Goal: Task Accomplishment & Management: Complete application form

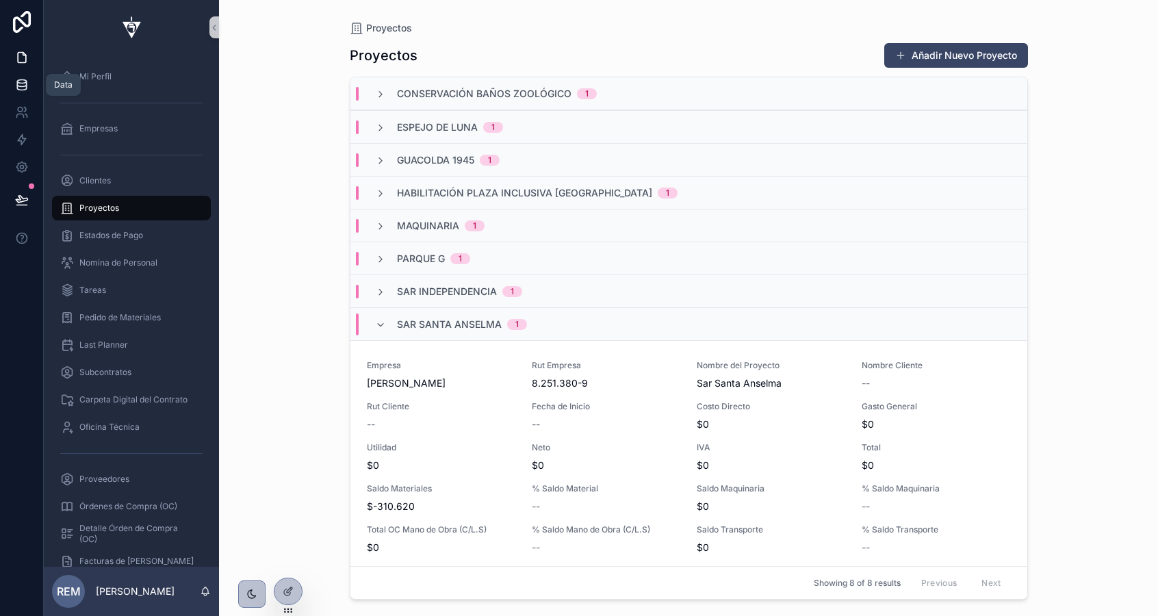
click at [26, 83] on icon at bounding box center [22, 85] width 14 height 14
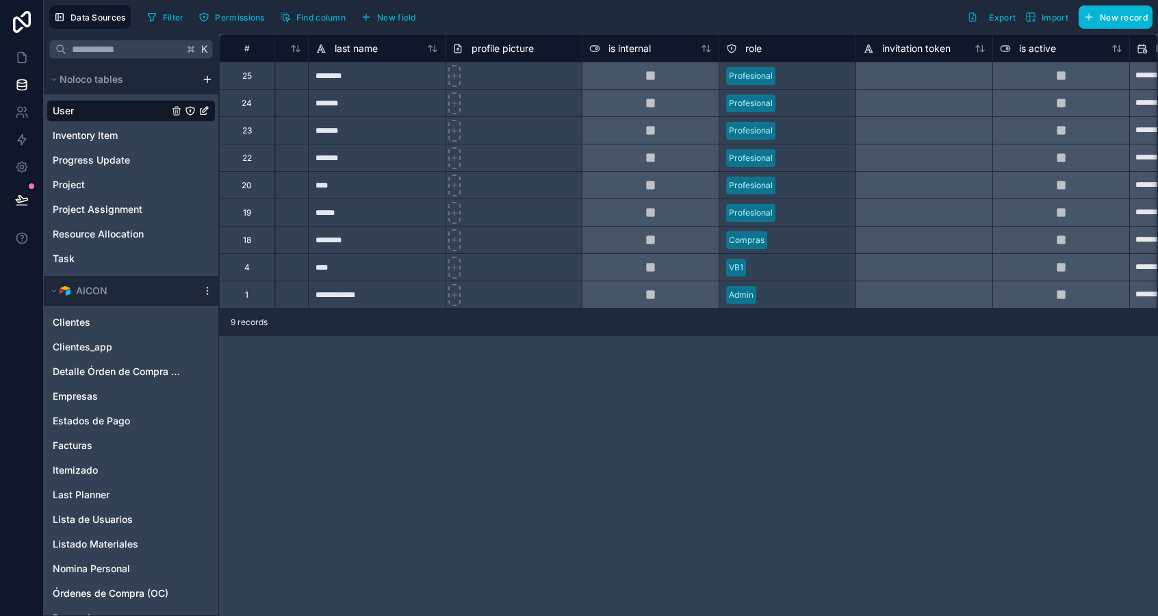
scroll to position [0, 435]
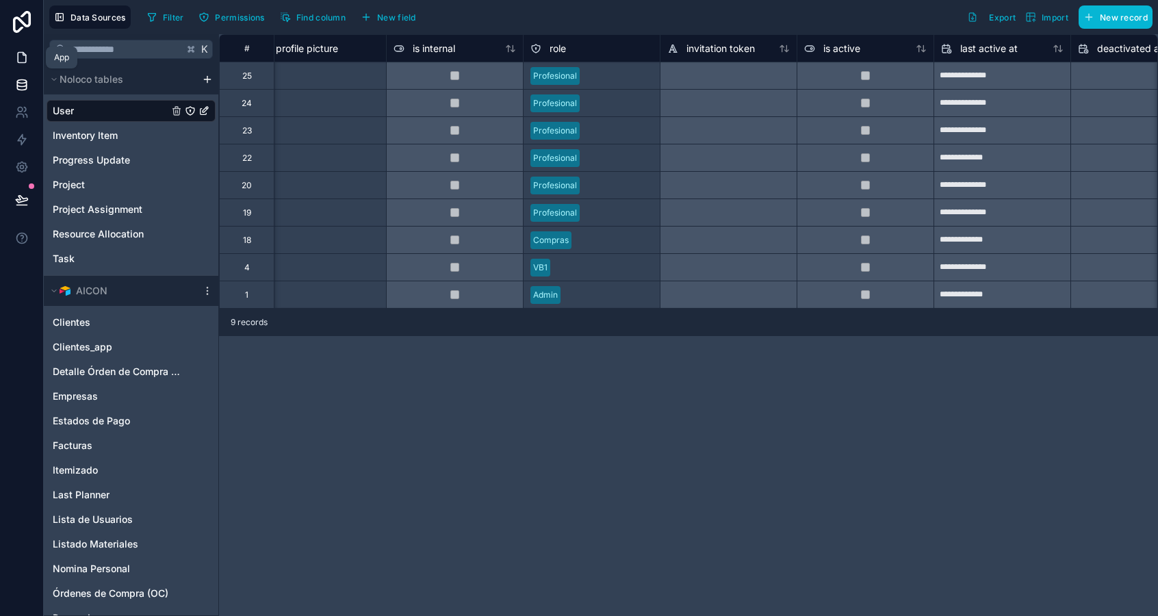
click at [20, 63] on icon at bounding box center [22, 58] width 14 height 14
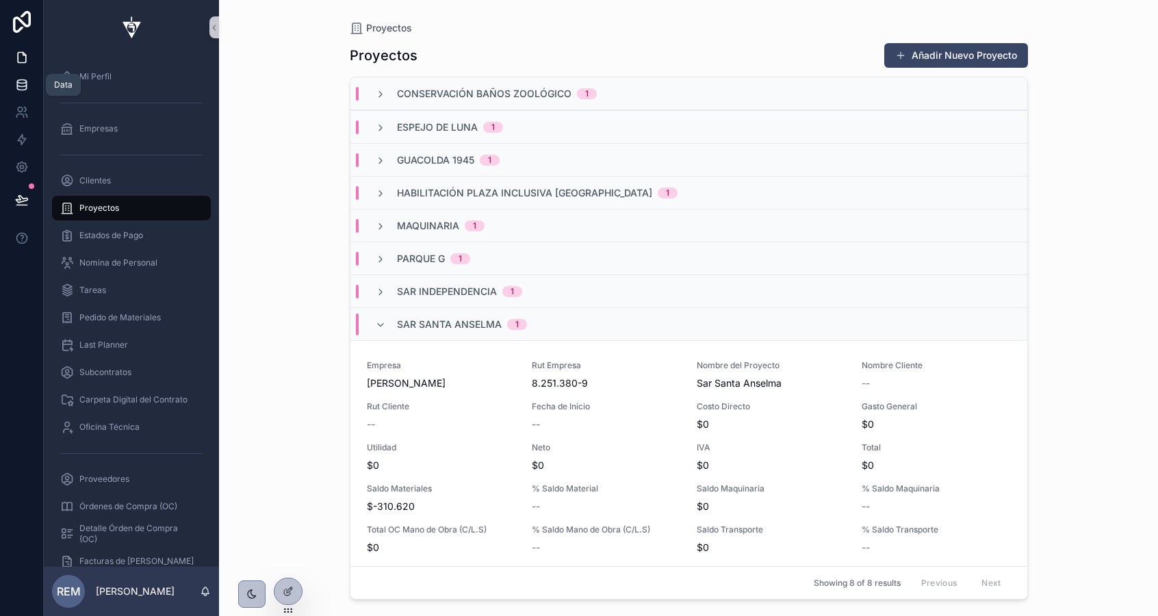
click at [22, 80] on icon at bounding box center [21, 81] width 9 height 3
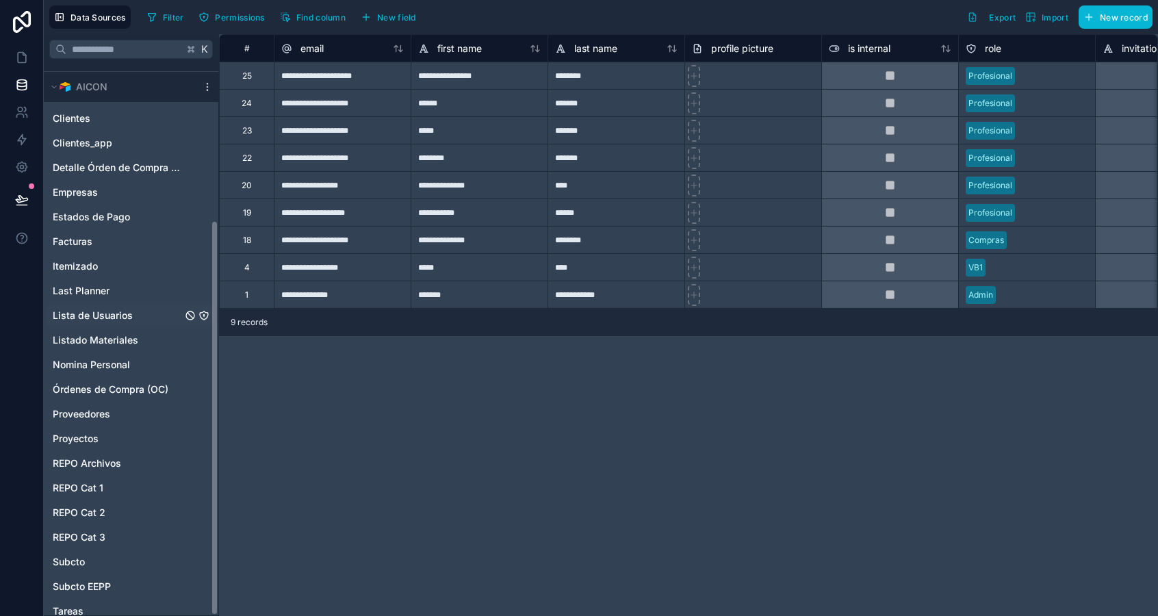
scroll to position [217, 0]
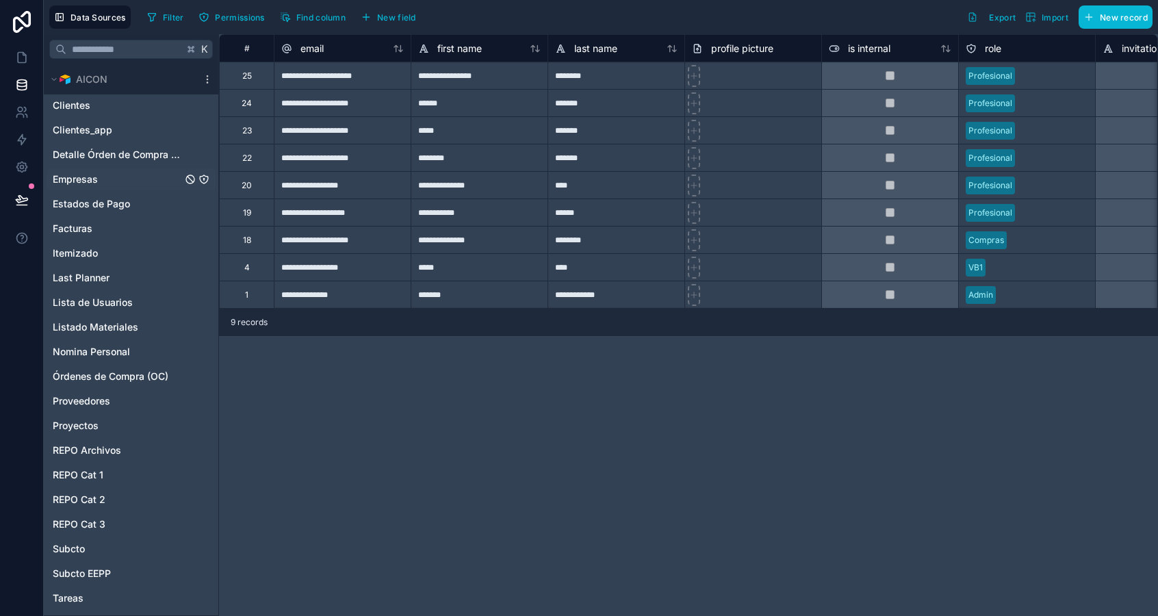
click at [84, 181] on span "Empresas" at bounding box center [75, 179] width 45 height 14
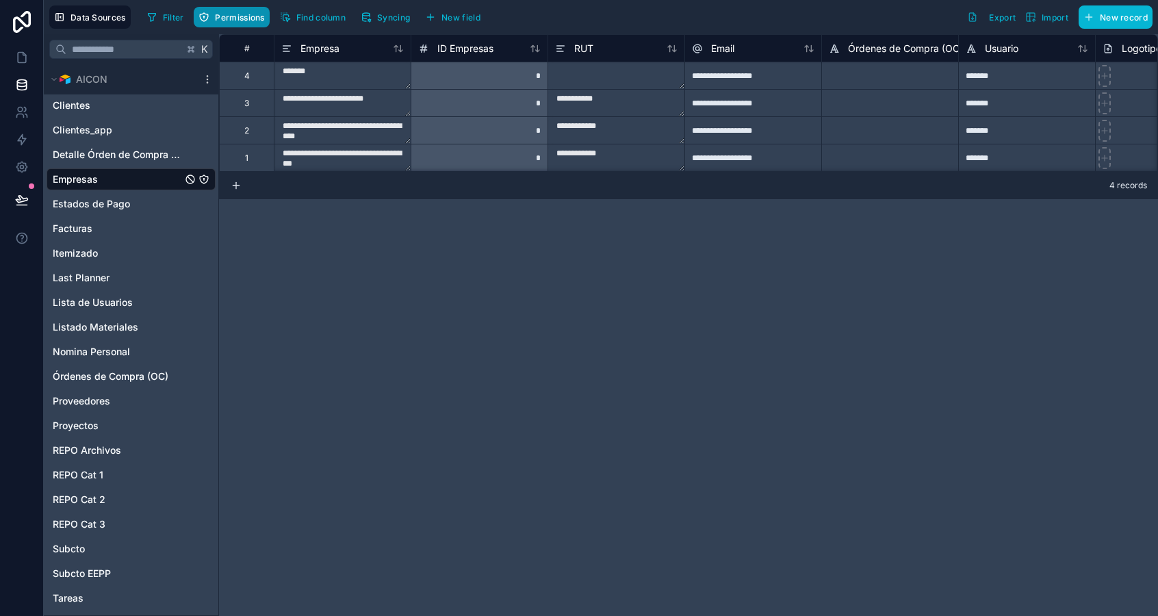
click at [250, 19] on span "Permissions" at bounding box center [239, 17] width 49 height 10
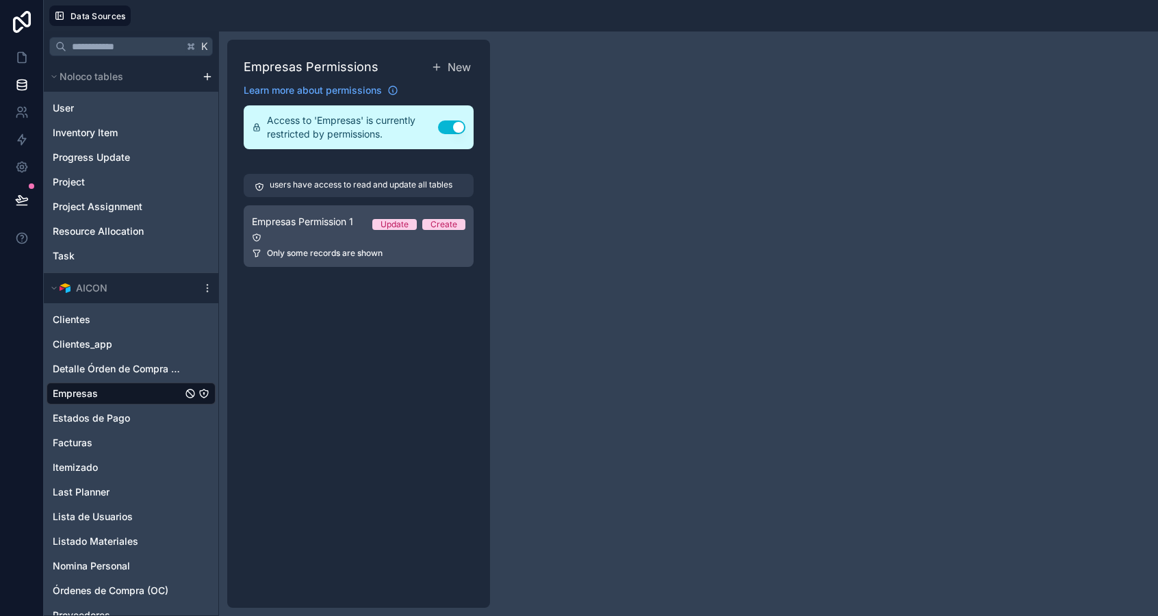
click at [351, 248] on span "Only some records are shown" at bounding box center [325, 253] width 116 height 11
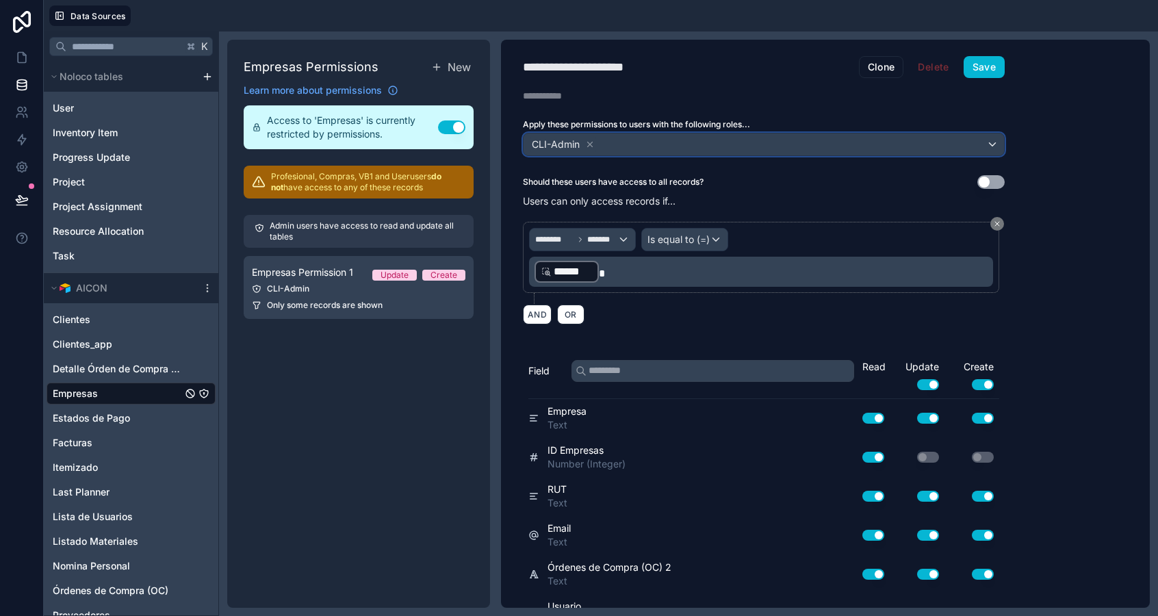
click at [641, 141] on div "CLI-Admin" at bounding box center [764, 144] width 480 height 22
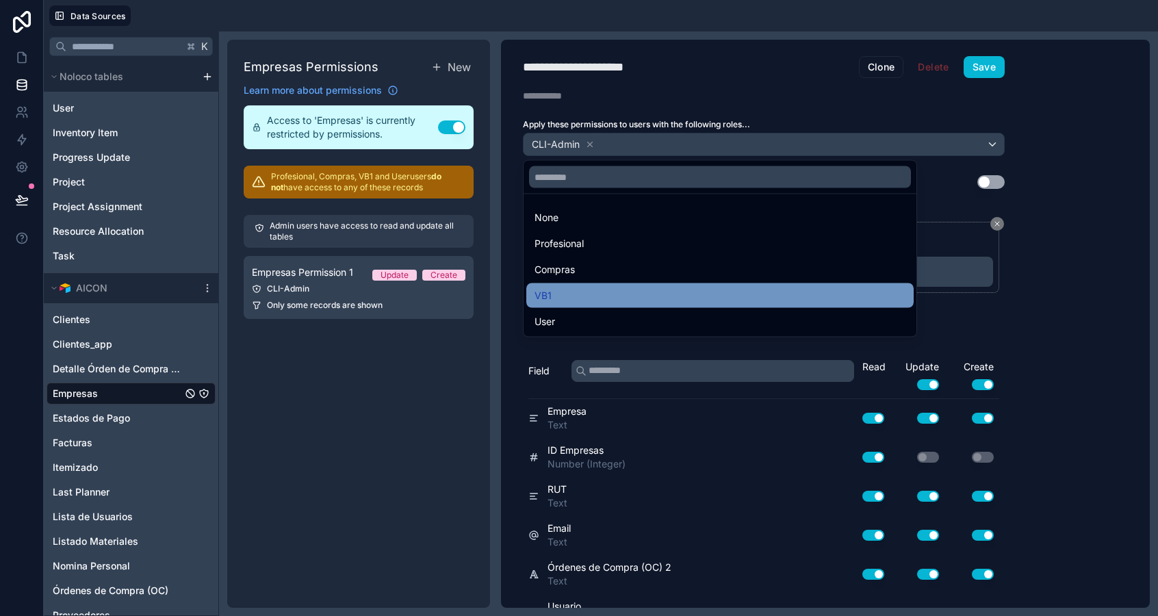
click at [570, 296] on div "VB1" at bounding box center [719, 295] width 371 height 16
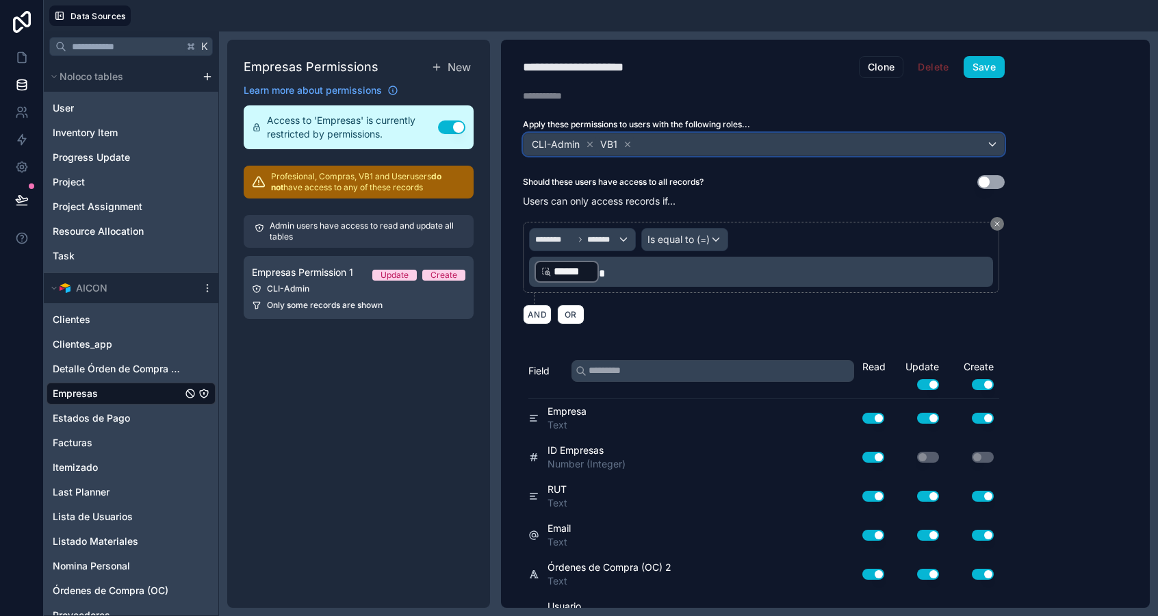
click at [669, 146] on div "CLI-Admin VB1" at bounding box center [764, 144] width 480 height 22
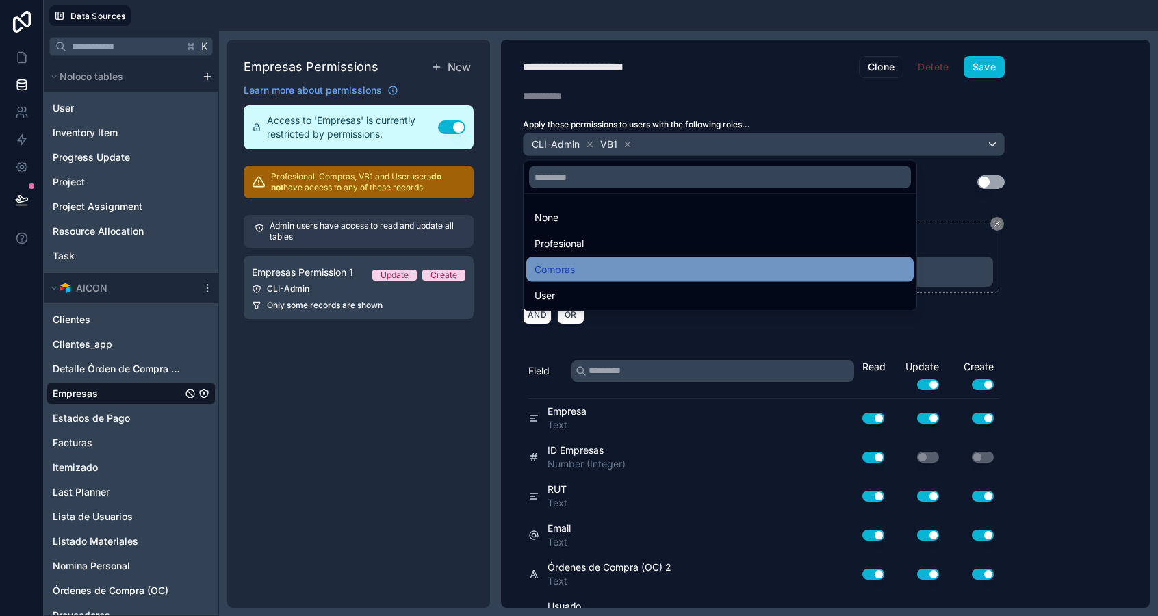
click at [641, 274] on div "Compras" at bounding box center [719, 269] width 371 height 16
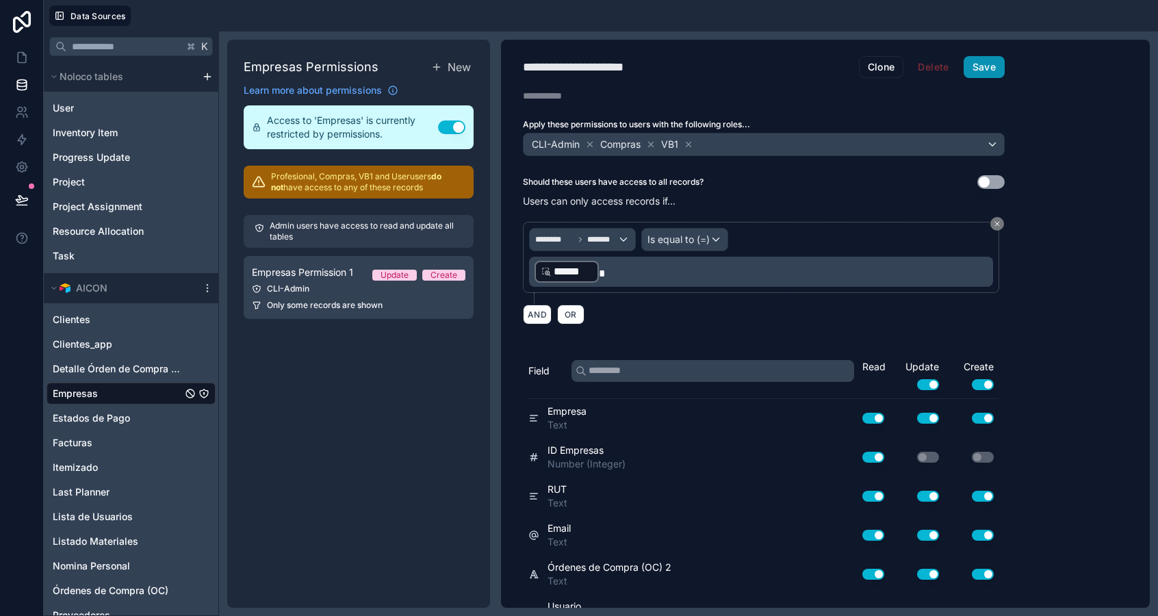
click at [991, 57] on button "Save" at bounding box center [984, 67] width 41 height 22
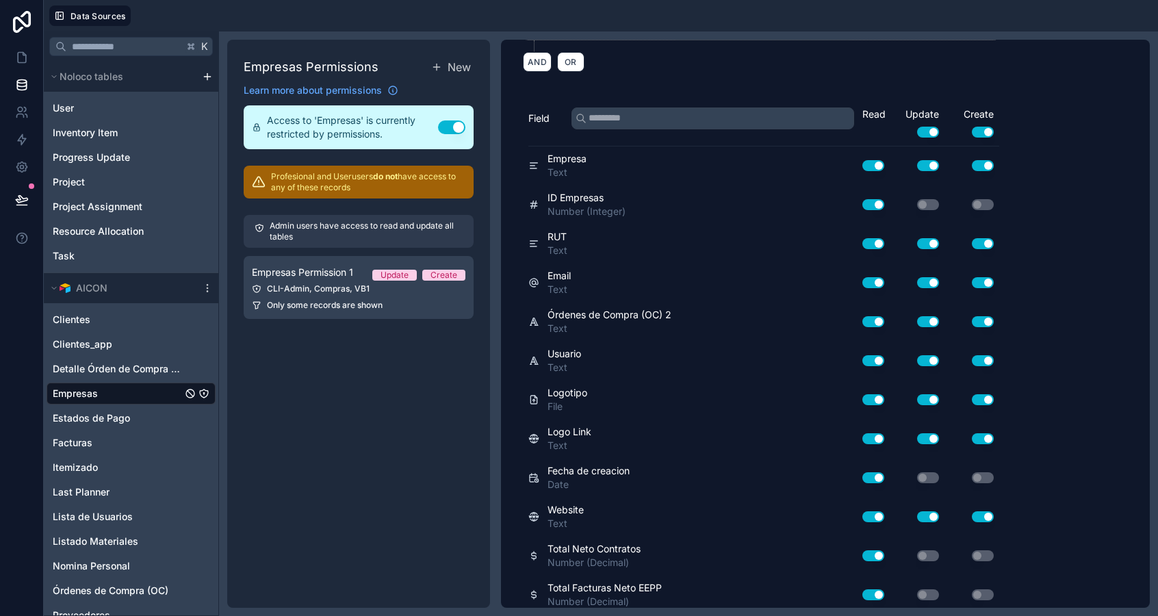
scroll to position [231, 0]
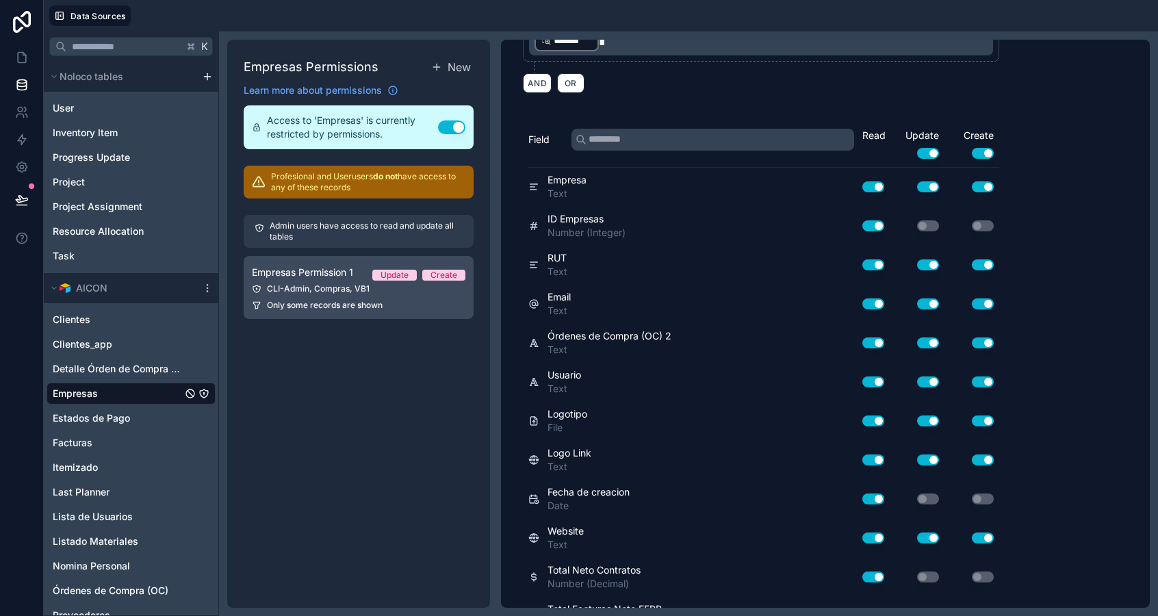
click at [372, 294] on div "CLI-Admin, Compras, VB1" at bounding box center [359, 288] width 214 height 11
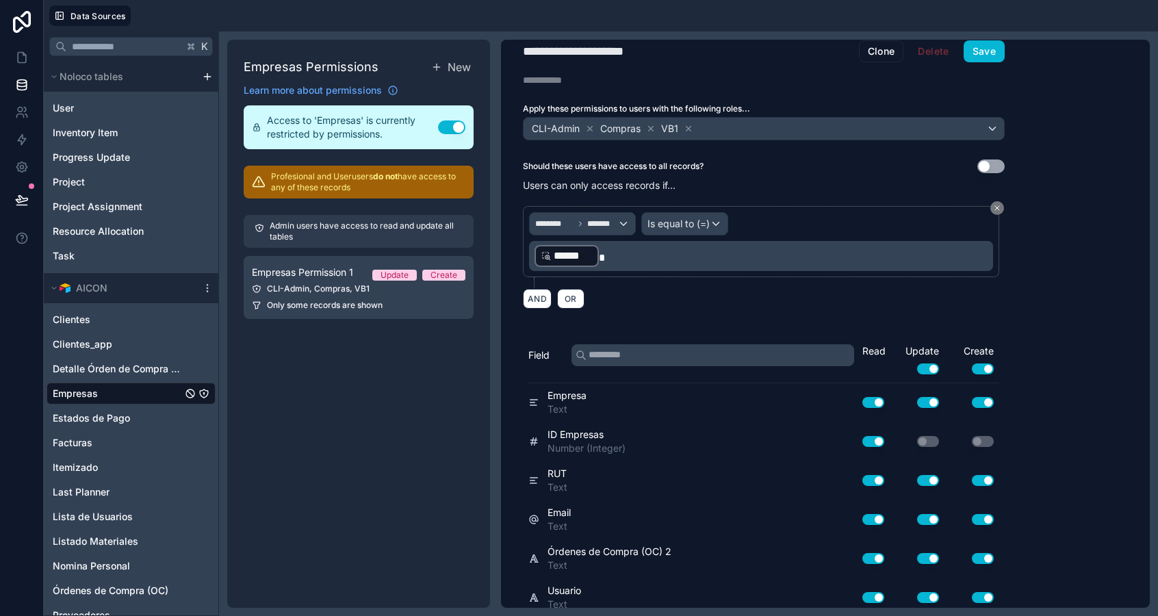
scroll to position [11, 0]
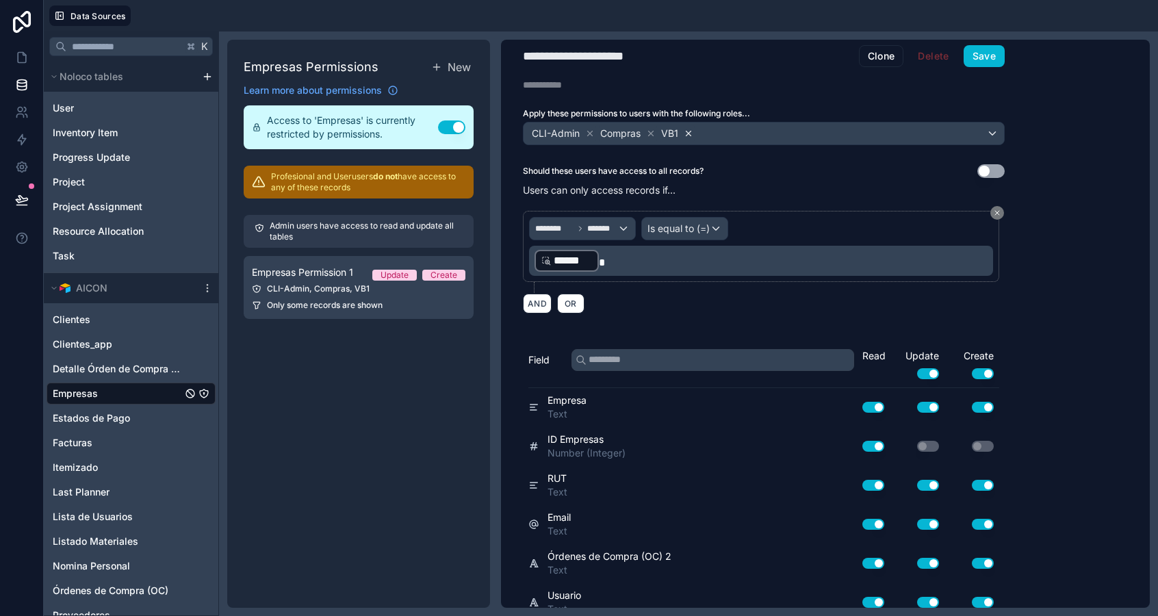
click at [690, 133] on icon at bounding box center [689, 134] width 10 height 10
click at [651, 131] on icon at bounding box center [651, 133] width 5 height 5
click at [1000, 51] on button "Save" at bounding box center [984, 56] width 41 height 22
click at [871, 53] on button "Clone" at bounding box center [881, 56] width 45 height 22
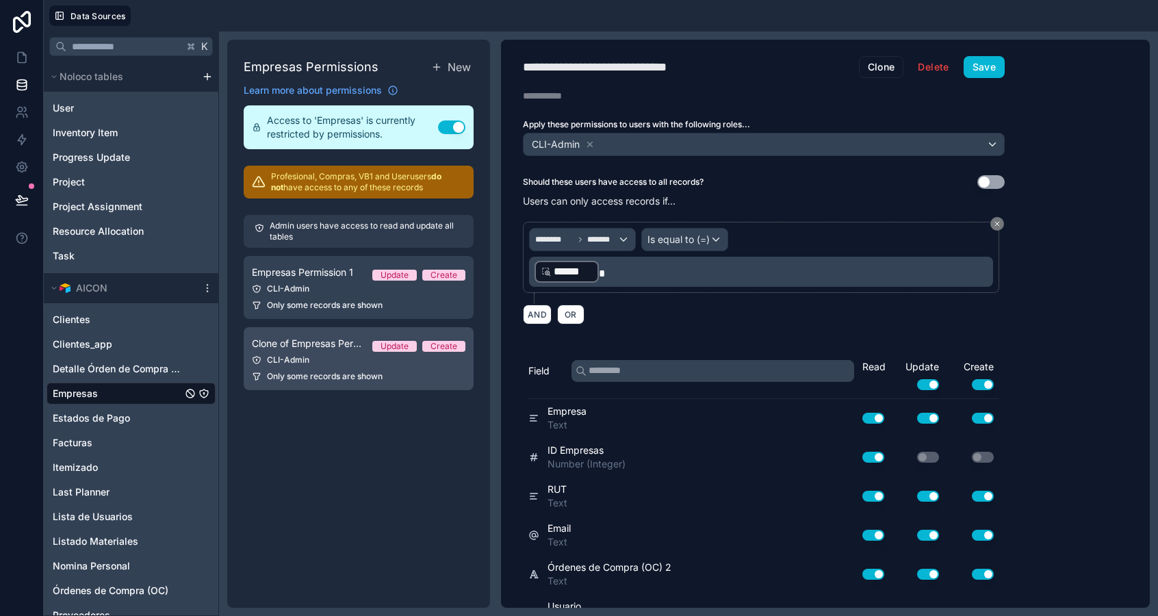
click at [396, 367] on link "Clone of Empresas Permission 1 Update Create CLI-Admin Only some records are sh…" at bounding box center [359, 358] width 230 height 63
click at [587, 145] on icon at bounding box center [590, 145] width 10 height 10
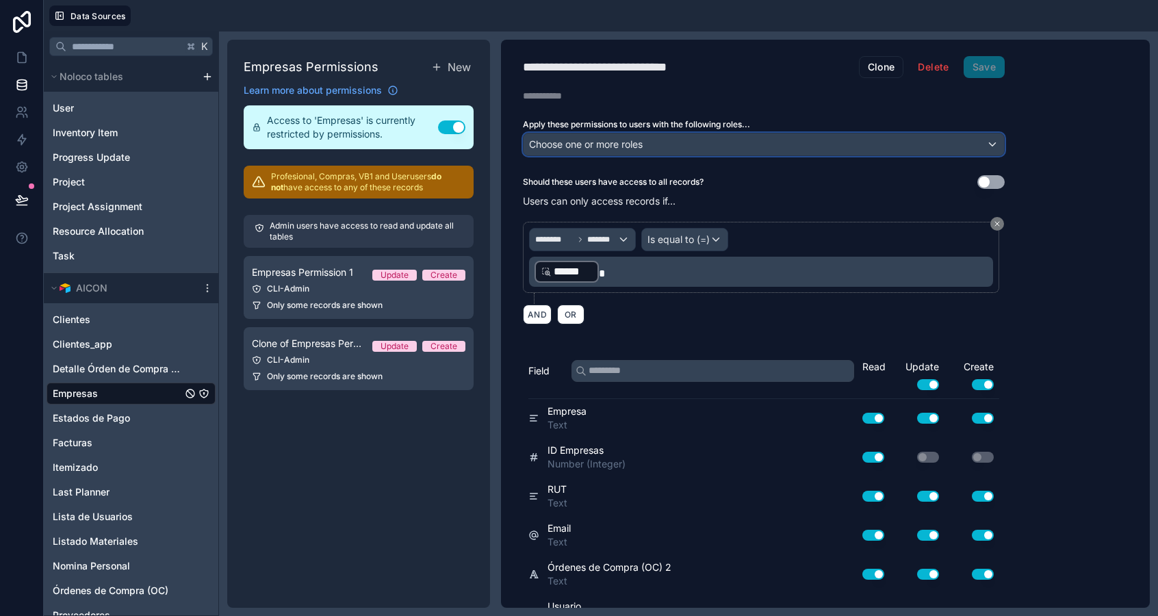
click at [587, 145] on span "Choose one or more roles" at bounding box center [586, 144] width 114 height 12
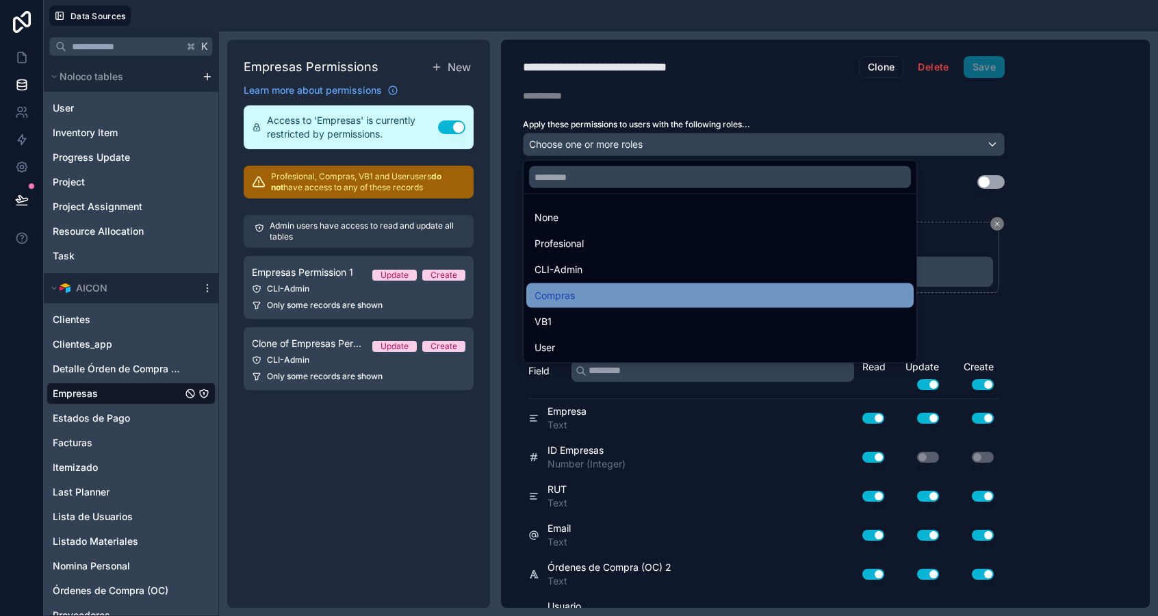
click at [581, 302] on div "Compras" at bounding box center [719, 295] width 371 height 16
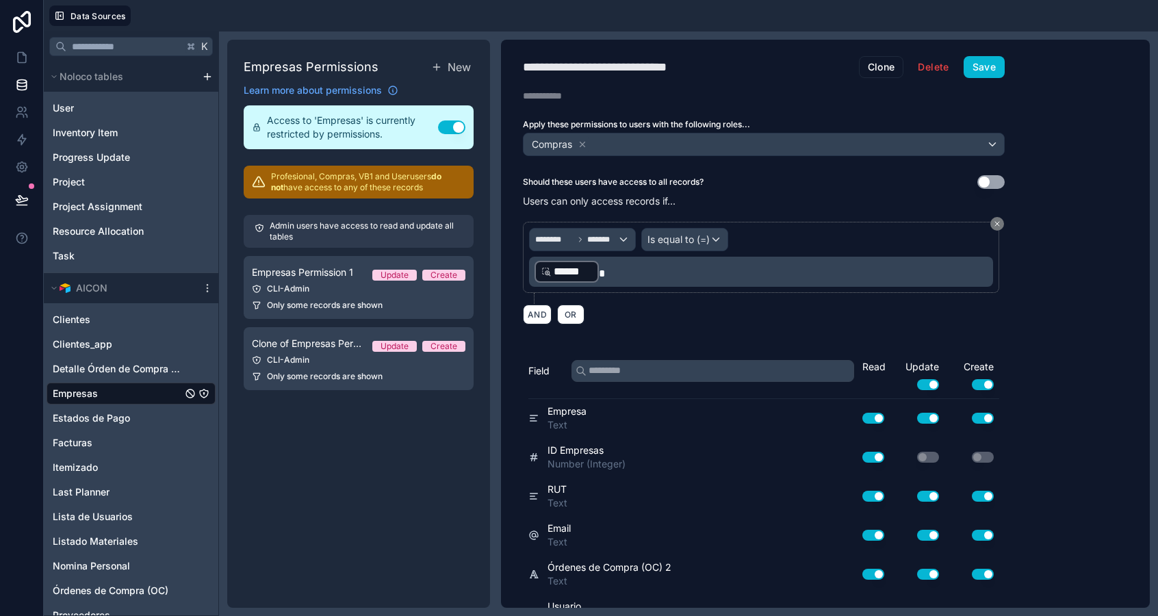
click at [982, 381] on button "Use setting" at bounding box center [983, 384] width 22 height 11
click at [980, 385] on button "Use setting" at bounding box center [983, 384] width 22 height 11
click at [362, 307] on span "Only some records are shown" at bounding box center [325, 305] width 116 height 11
click at [648, 146] on div "CLI-Admin" at bounding box center [764, 144] width 480 height 22
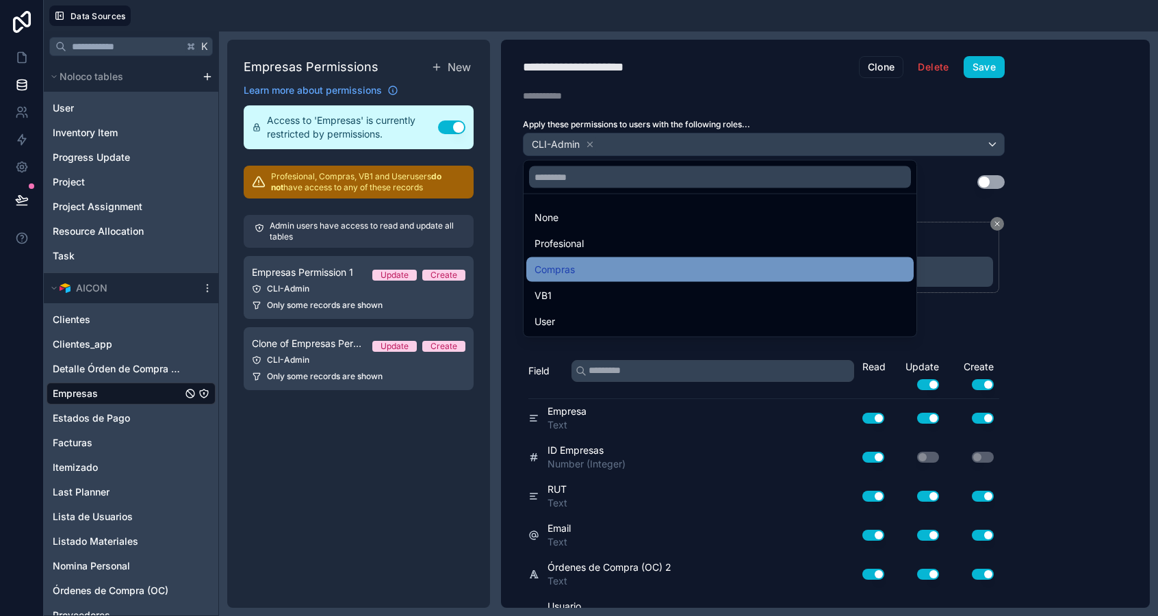
click at [606, 274] on div "Compras" at bounding box center [719, 269] width 371 height 16
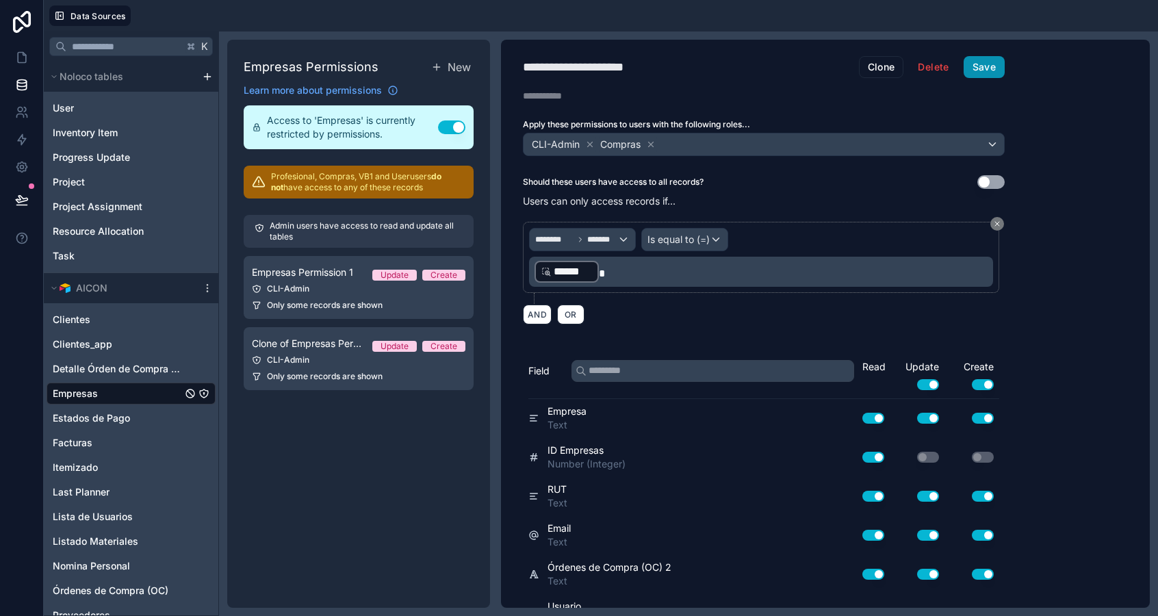
click at [975, 62] on button "Save" at bounding box center [984, 67] width 41 height 22
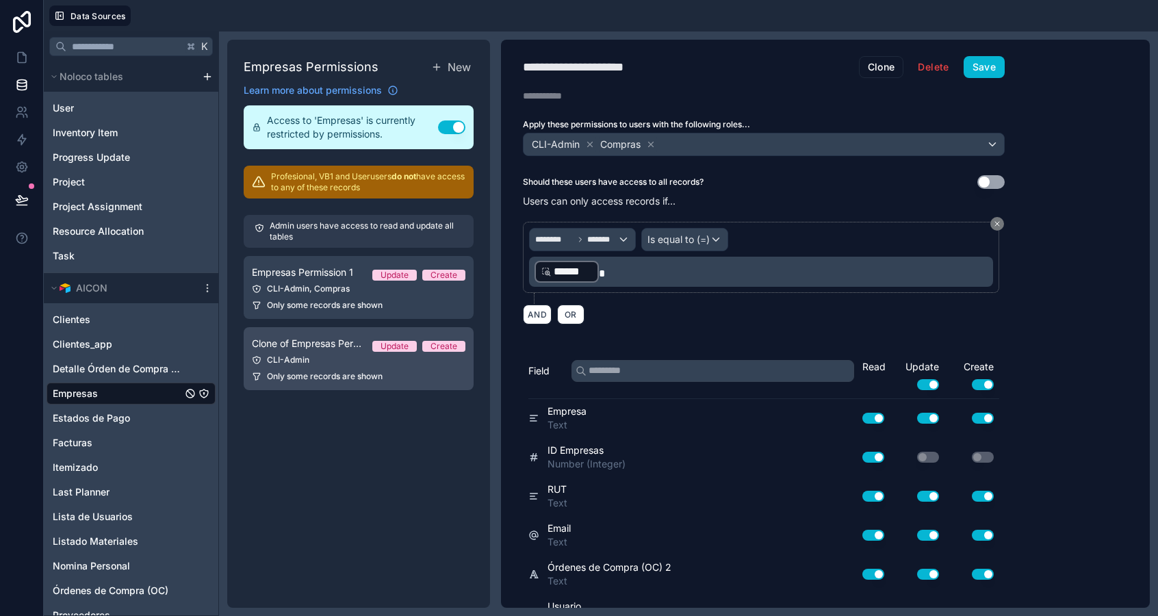
click at [335, 361] on div "CLI-Admin" at bounding box center [359, 359] width 214 height 11
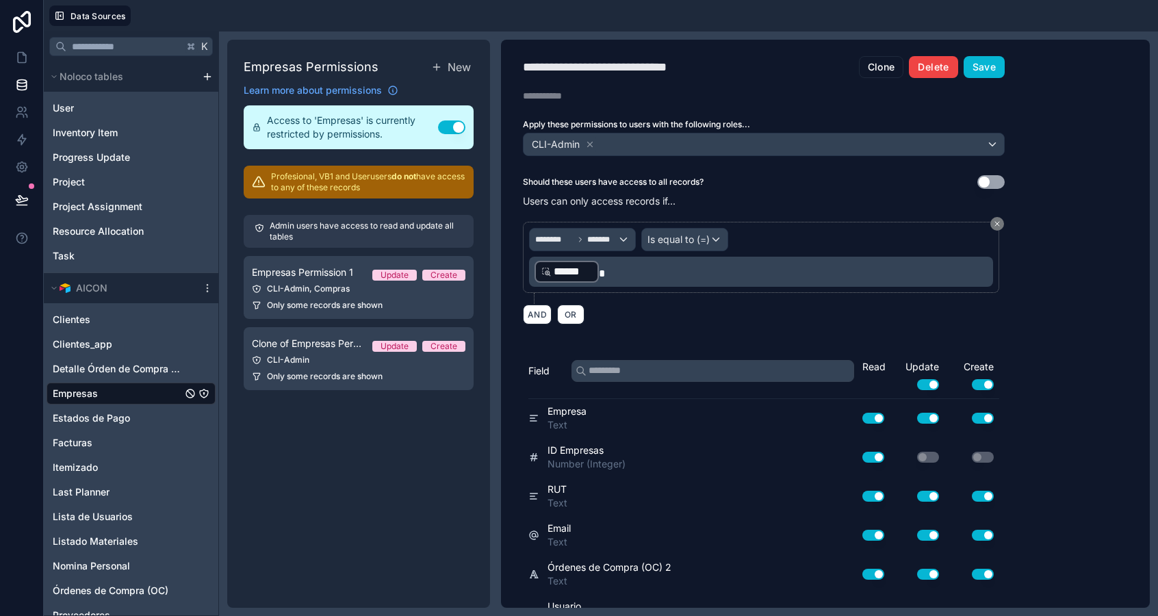
click at [928, 64] on button "Delete" at bounding box center [933, 67] width 49 height 22
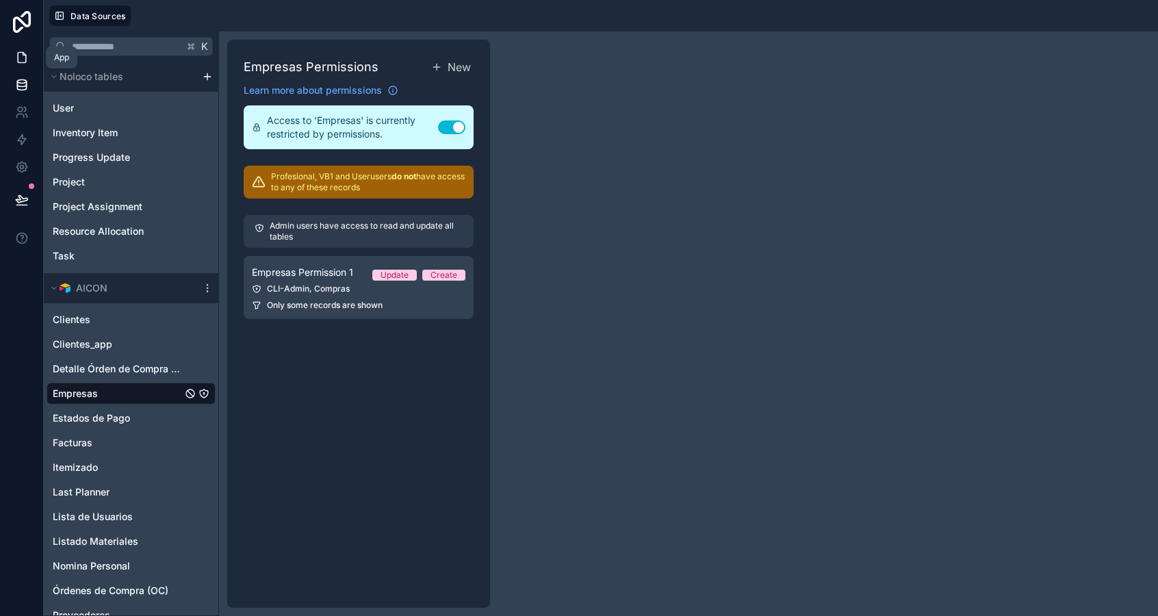
click at [23, 56] on icon at bounding box center [22, 58] width 14 height 14
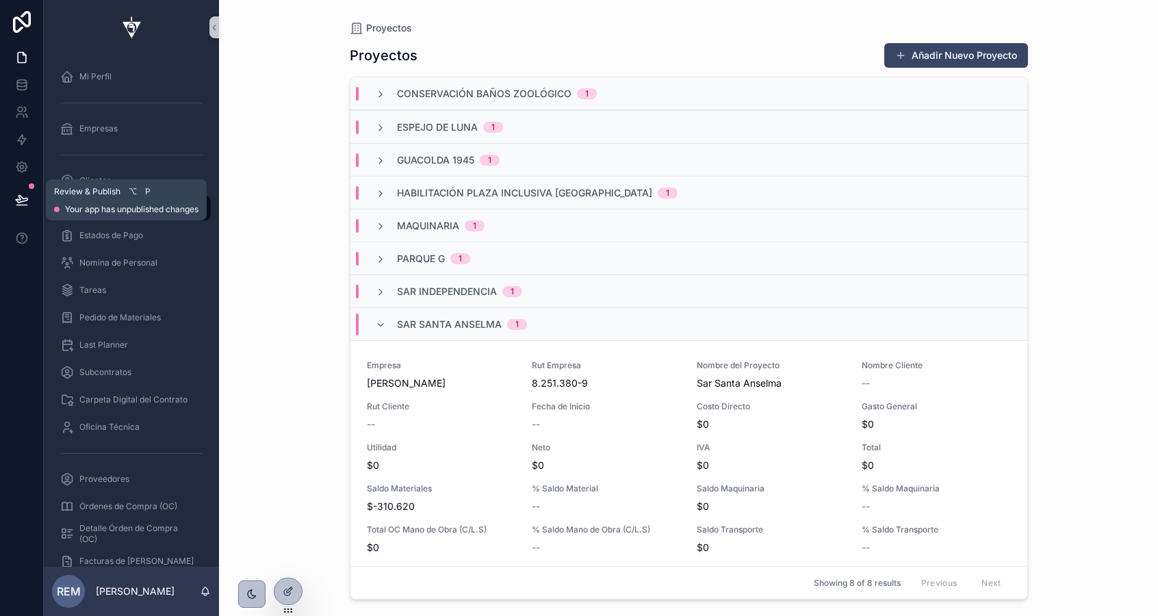
click at [24, 199] on icon at bounding box center [22, 200] width 14 height 14
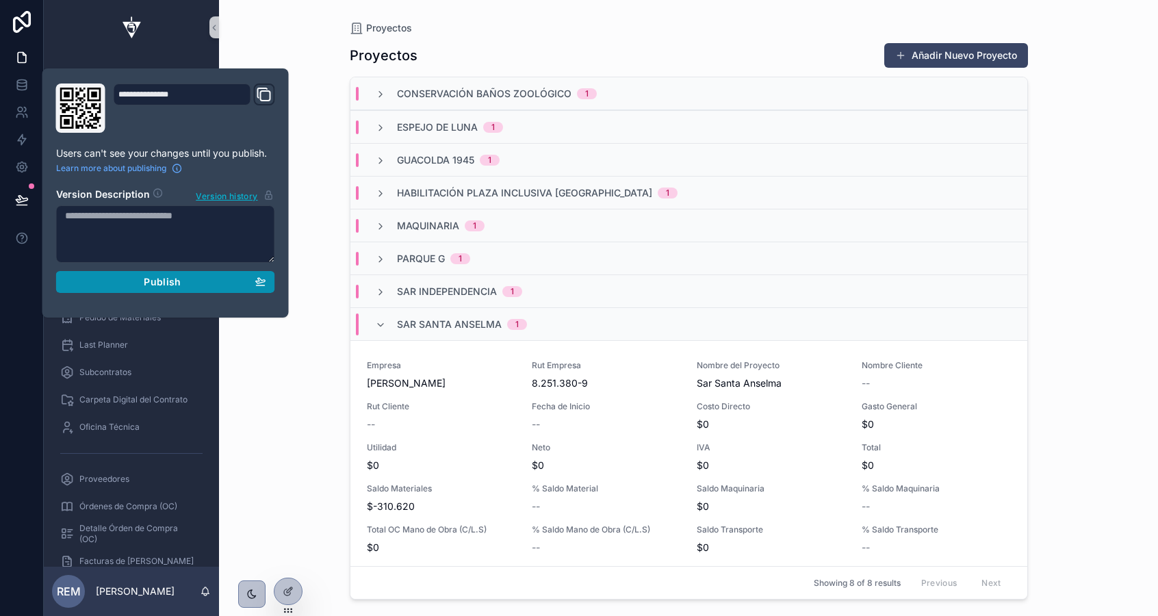
click at [133, 279] on div "Publish" at bounding box center [165, 282] width 201 height 12
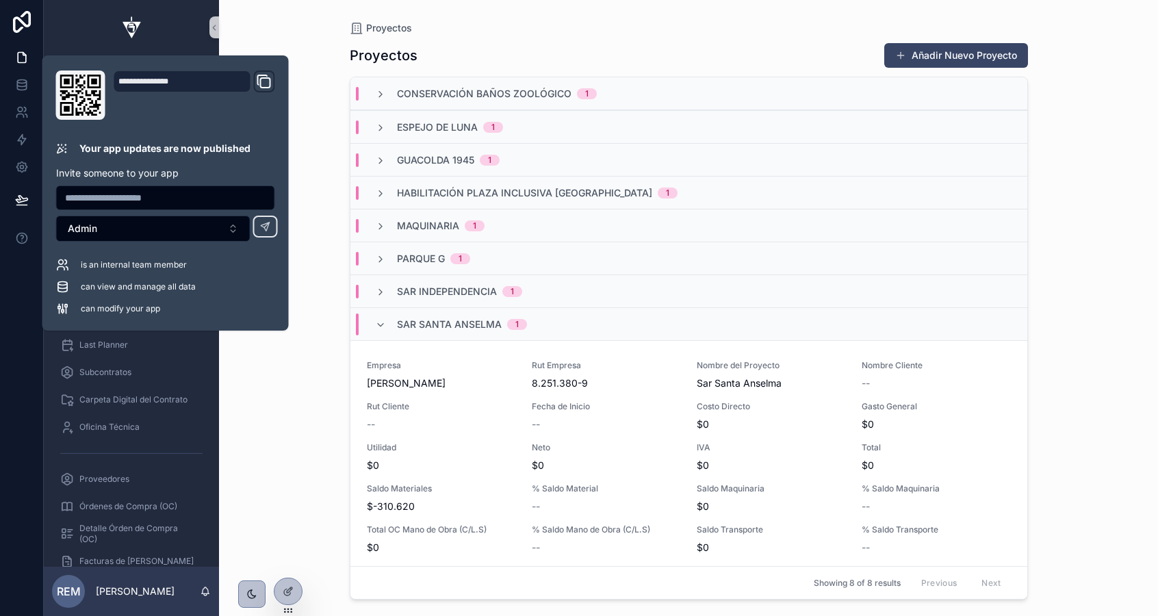
click at [270, 419] on div "Proyectos Proyectos Añadir Nuevo Proyecto Conservación Baños Zoológico 1 Espejo…" at bounding box center [688, 308] width 939 height 616
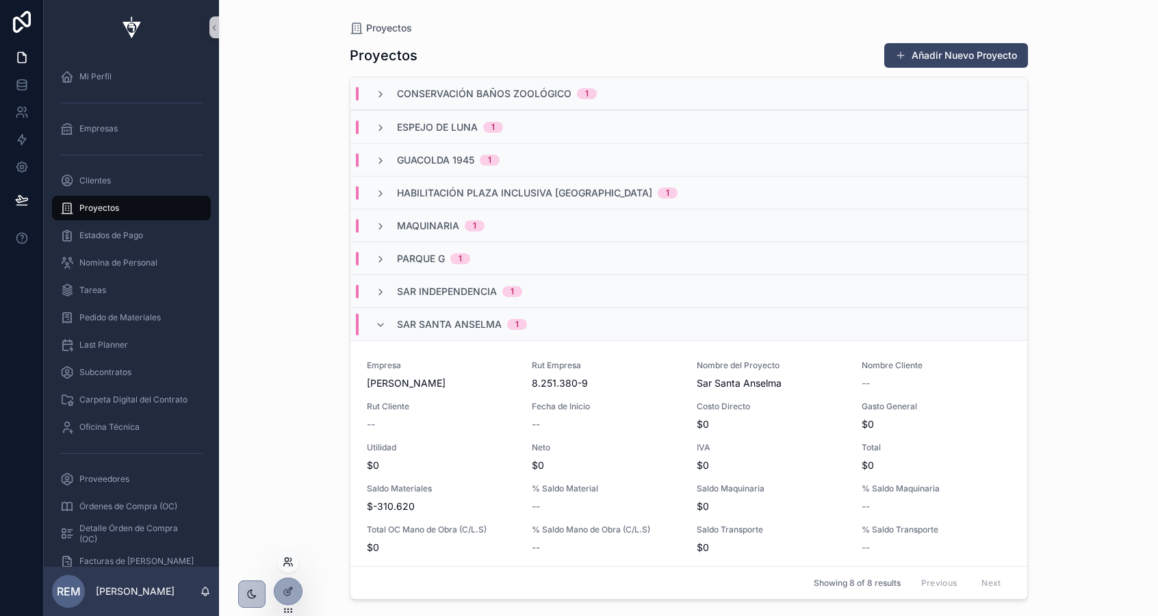
click at [285, 561] on icon at bounding box center [288, 561] width 11 height 11
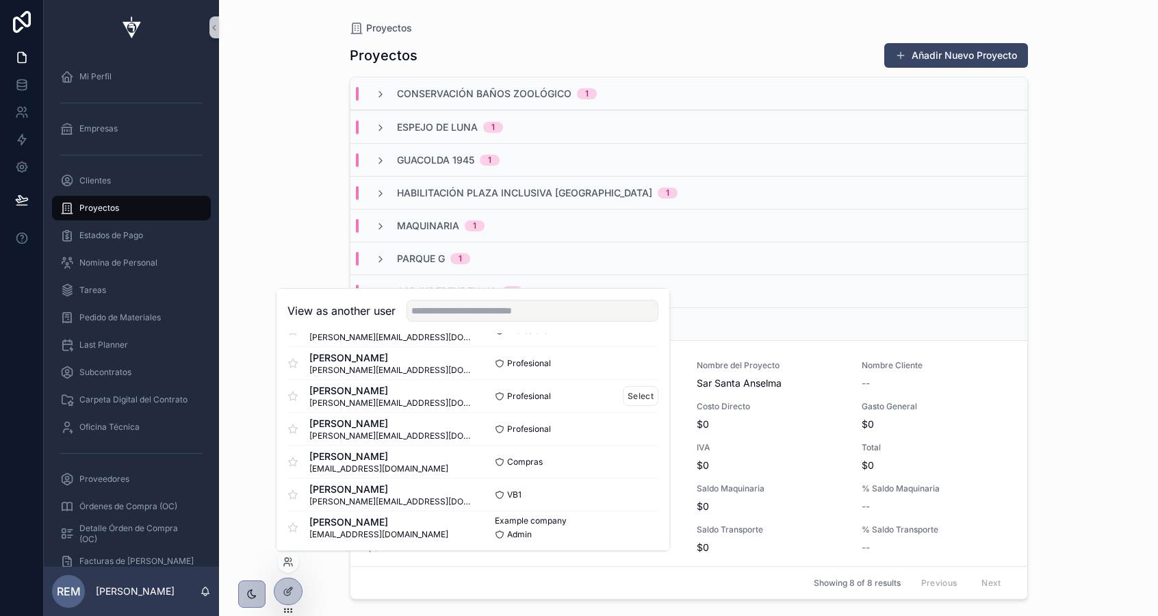
scroll to position [101, 0]
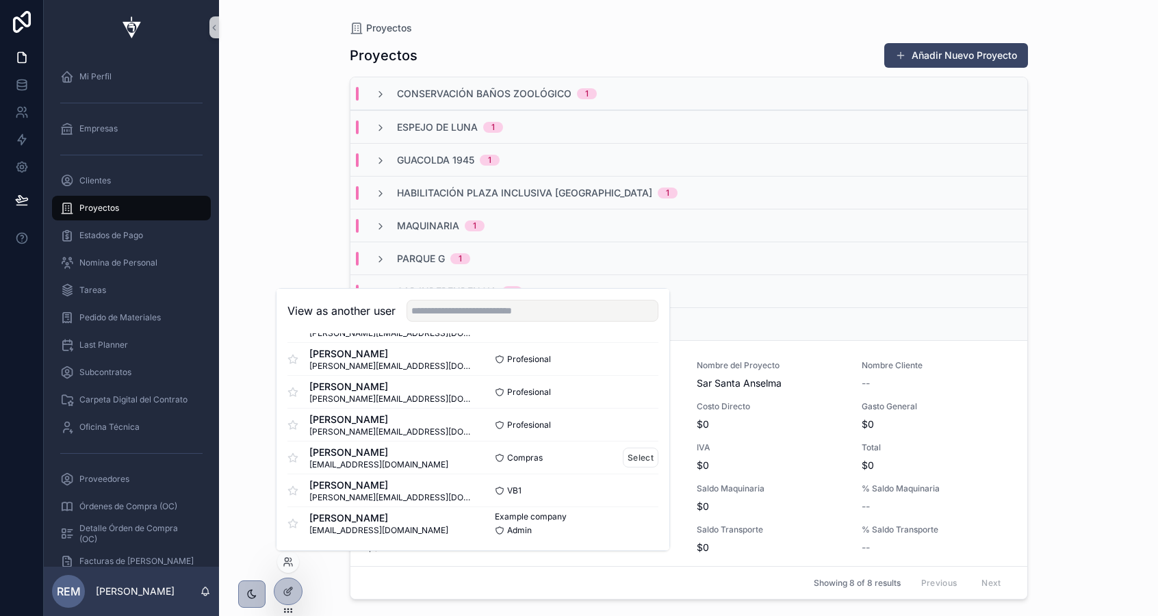
click at [354, 444] on div "Mario Guerrero Guerrero mguerrero@roessan.cl Compras Select" at bounding box center [472, 457] width 371 height 33
click at [634, 455] on button "Select" at bounding box center [641, 458] width 36 height 20
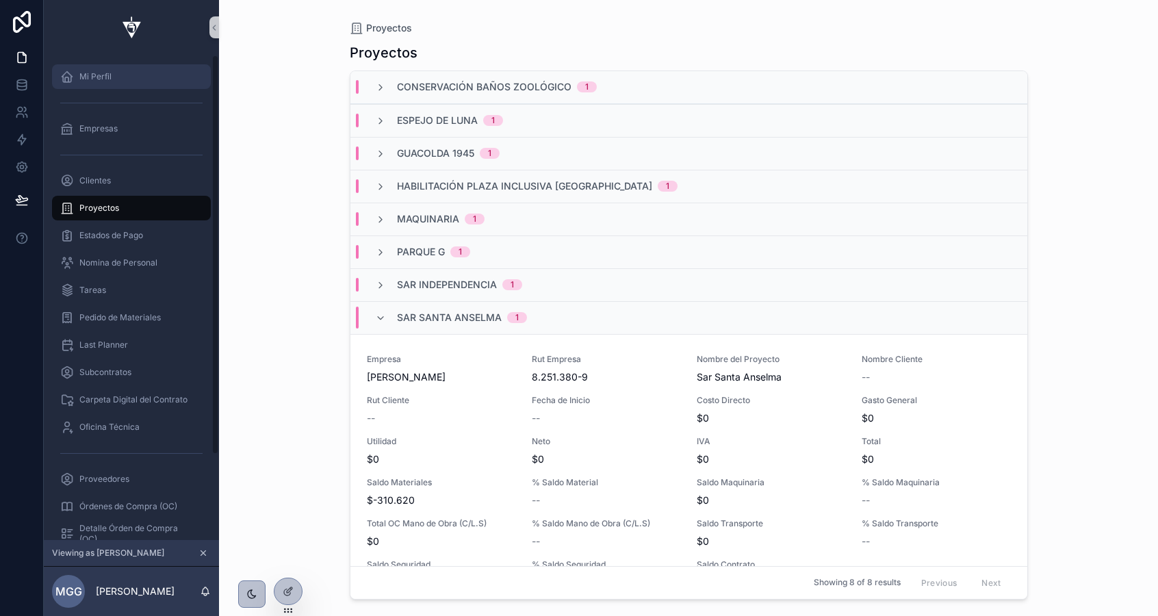
click at [107, 77] on span "Mi Perfil" at bounding box center [95, 76] width 32 height 11
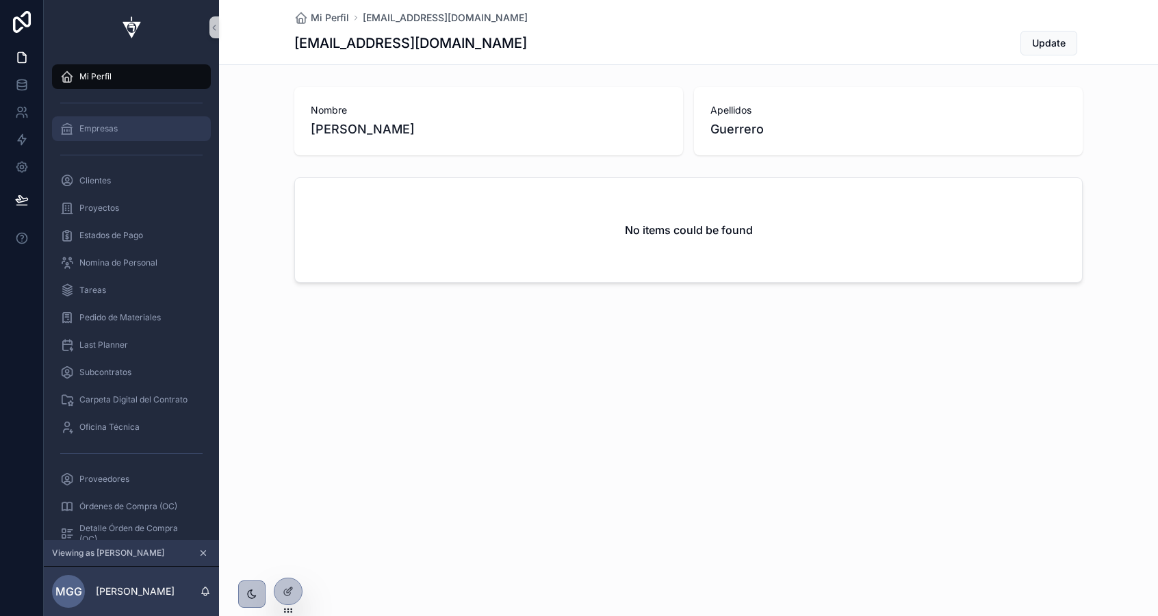
click at [100, 135] on div "Empresas" at bounding box center [131, 129] width 142 height 22
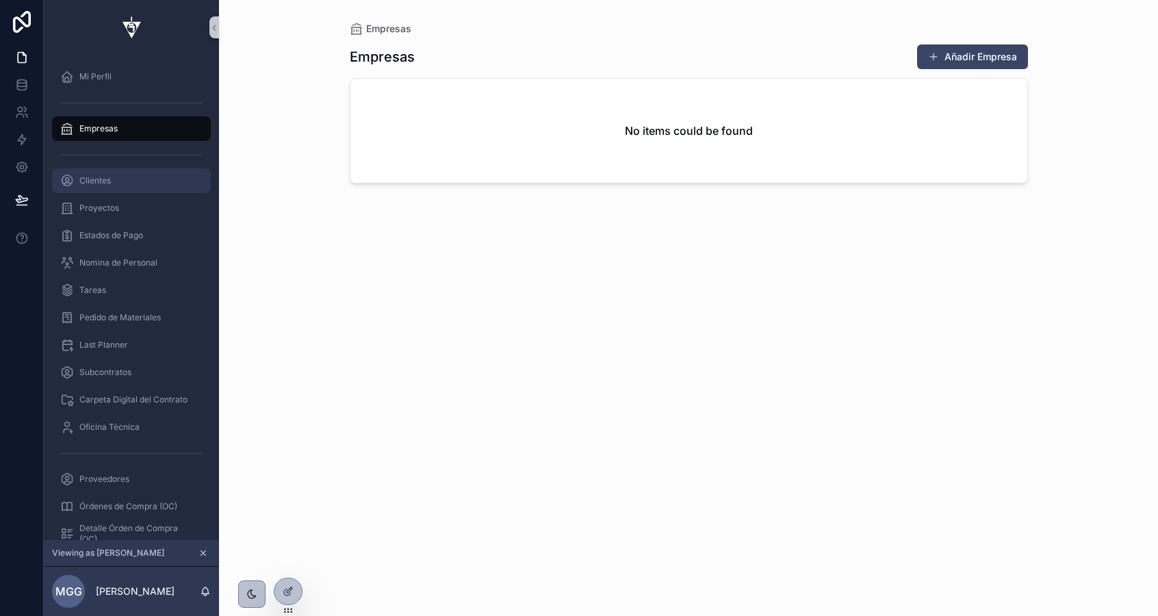
click at [101, 182] on span "Clientes" at bounding box center [94, 180] width 31 height 11
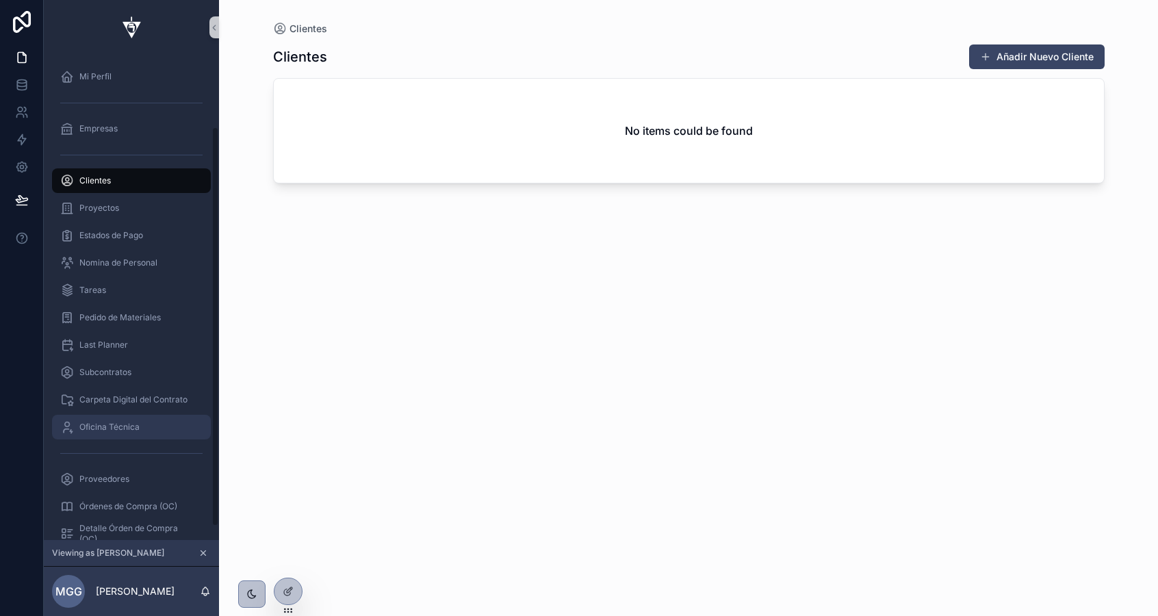
scroll to position [103, 0]
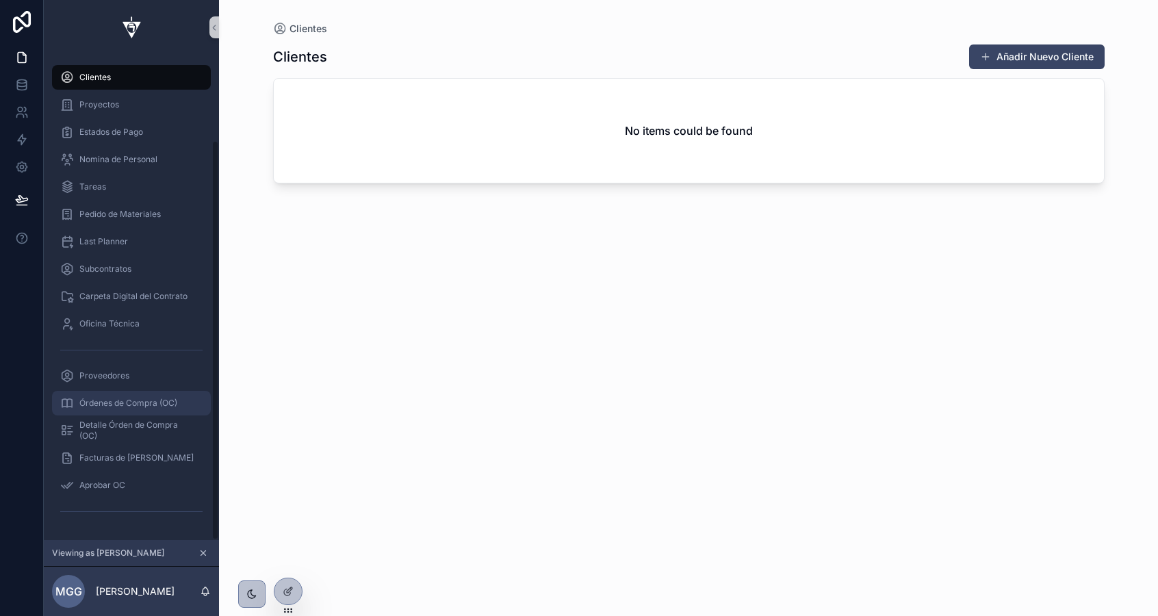
click at [122, 404] on span "Órdenes de Compra (OC)" at bounding box center [128, 403] width 98 height 11
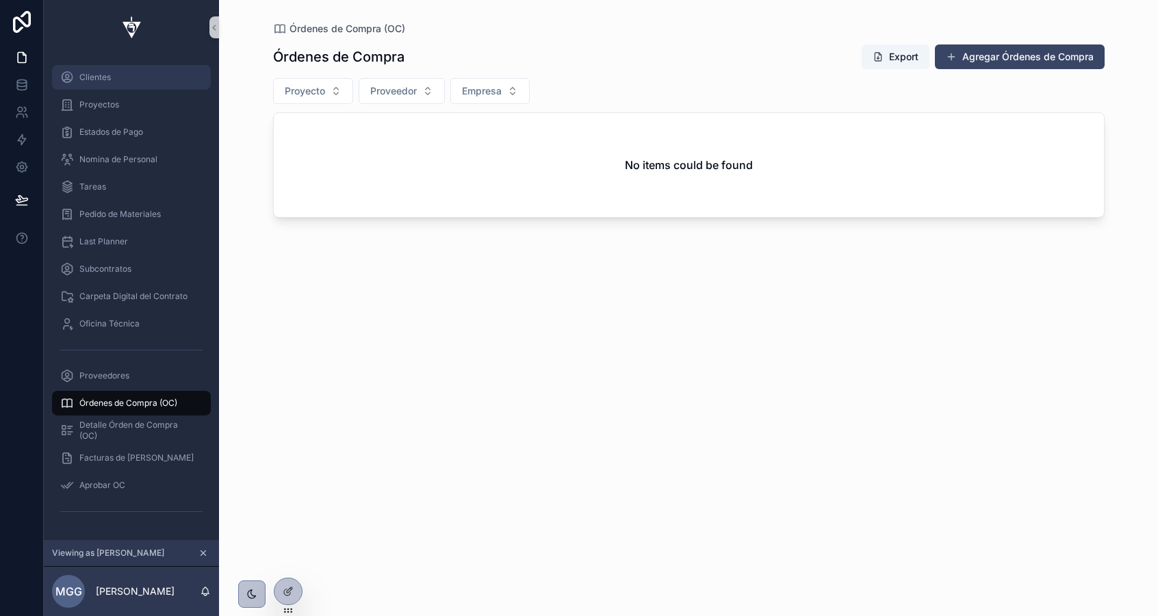
click at [104, 72] on span "Clientes" at bounding box center [94, 77] width 31 height 11
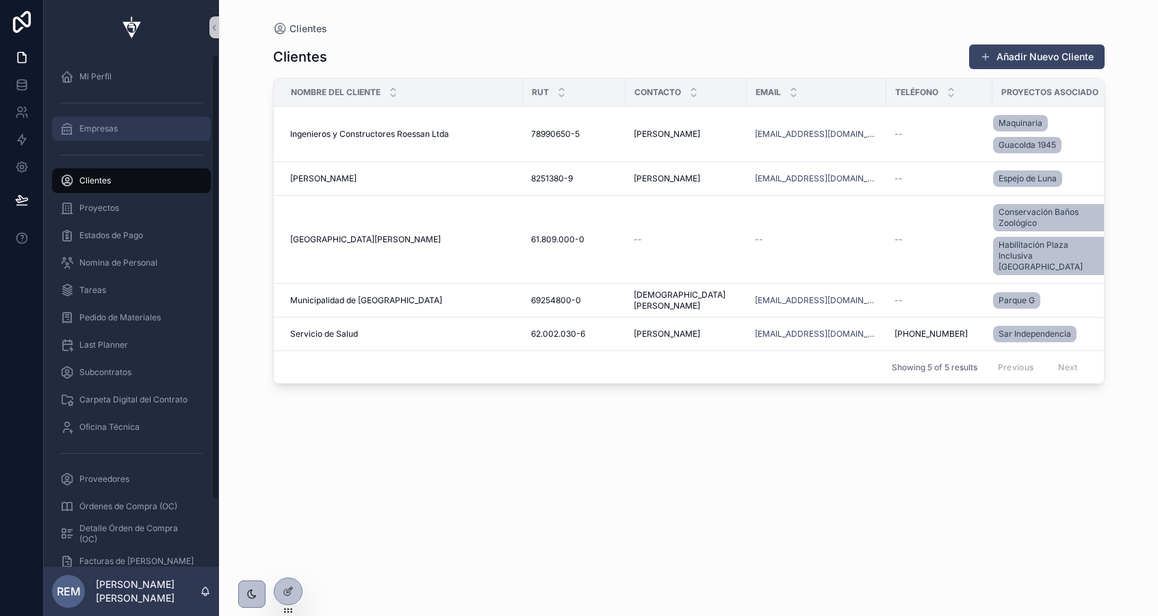
click at [107, 131] on span "Empresas" at bounding box center [98, 128] width 38 height 11
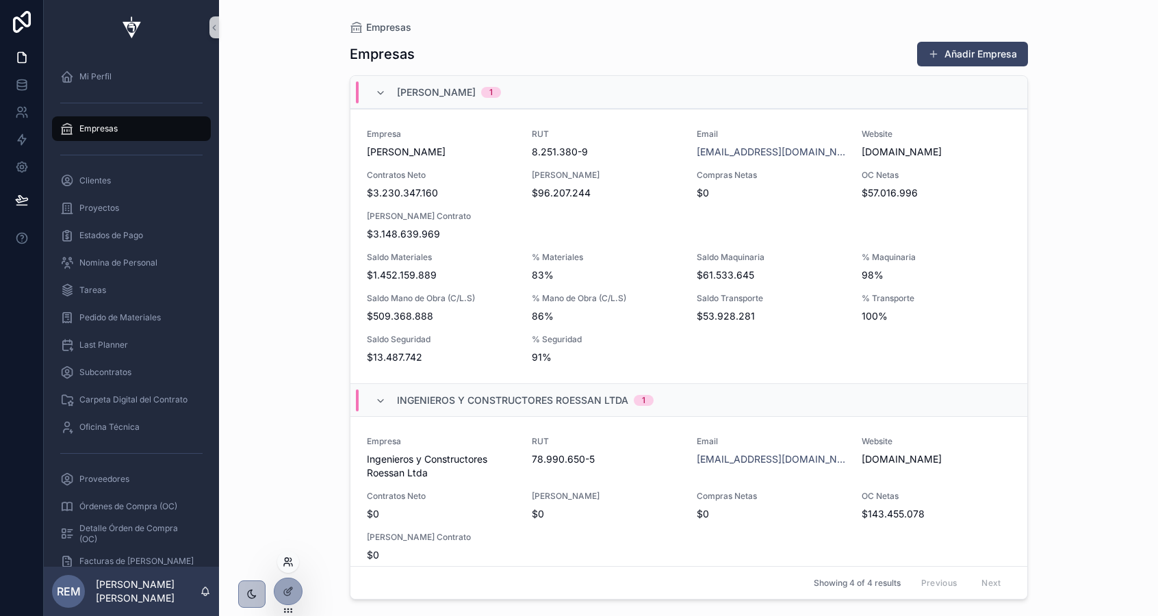
click at [286, 563] on icon at bounding box center [288, 561] width 11 height 11
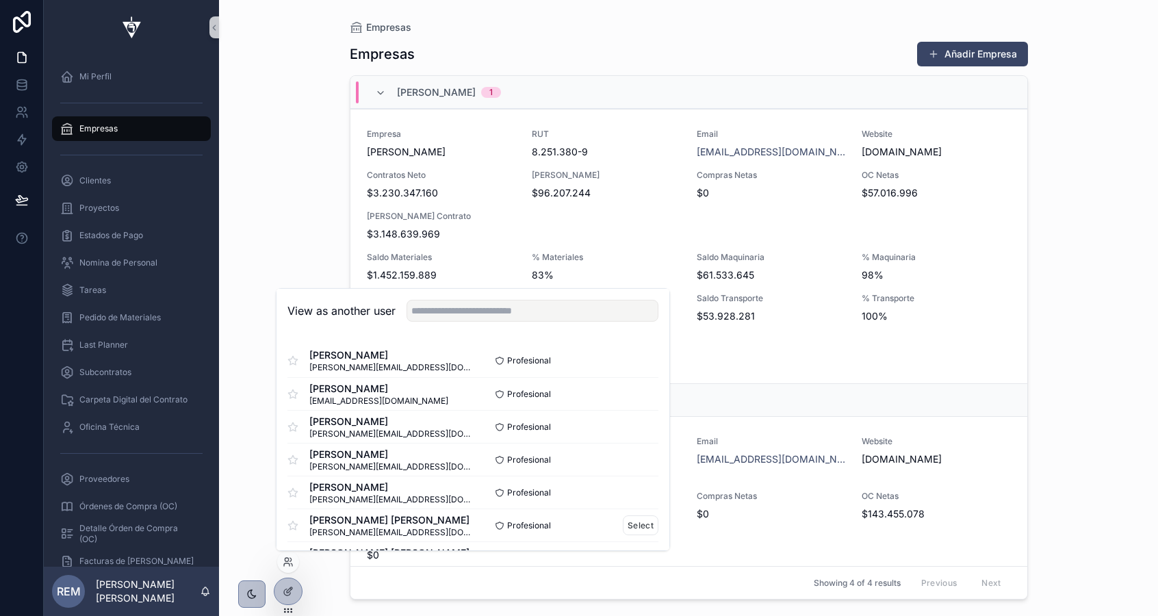
scroll to position [101, 0]
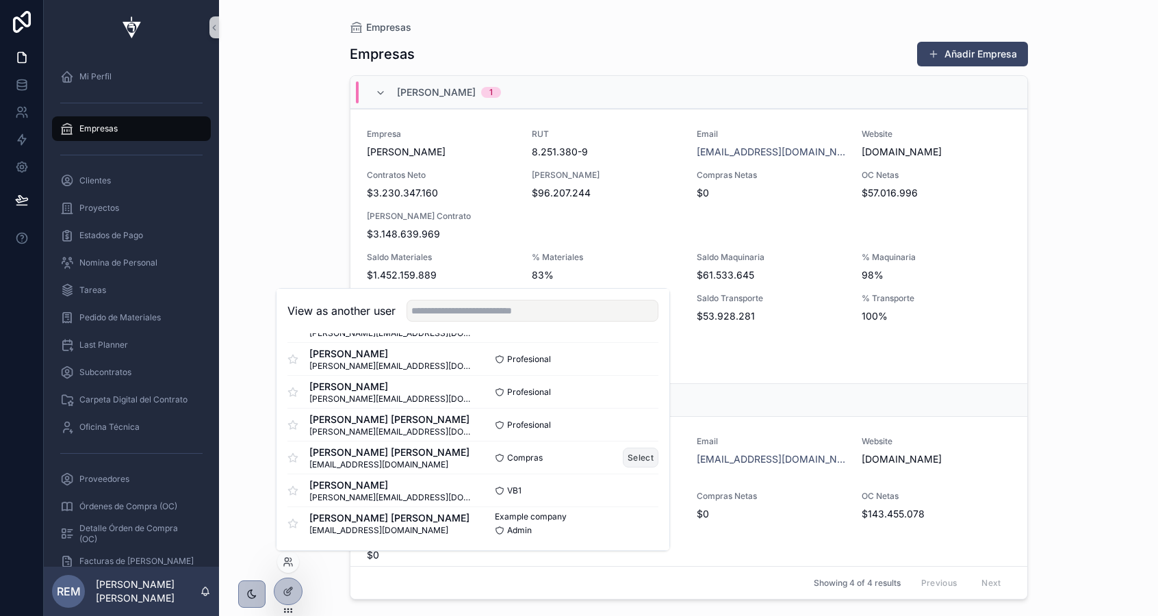
click at [636, 459] on button "Select" at bounding box center [641, 458] width 36 height 20
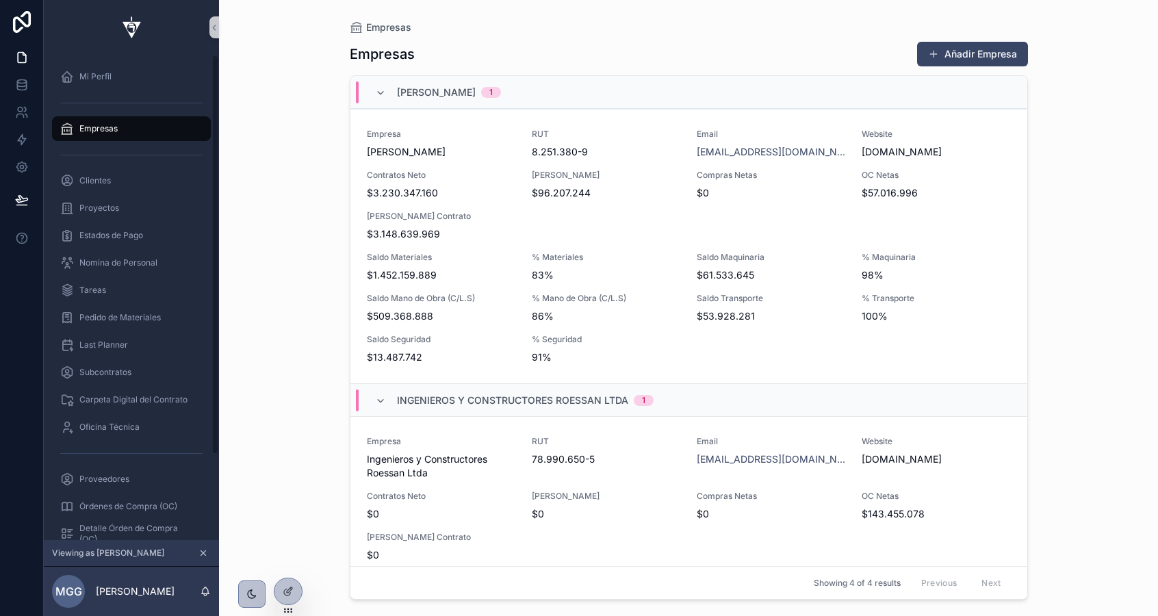
click at [95, 130] on span "Empresas" at bounding box center [98, 128] width 38 height 11
click at [92, 72] on span "Mi Perfil" at bounding box center [95, 76] width 32 height 11
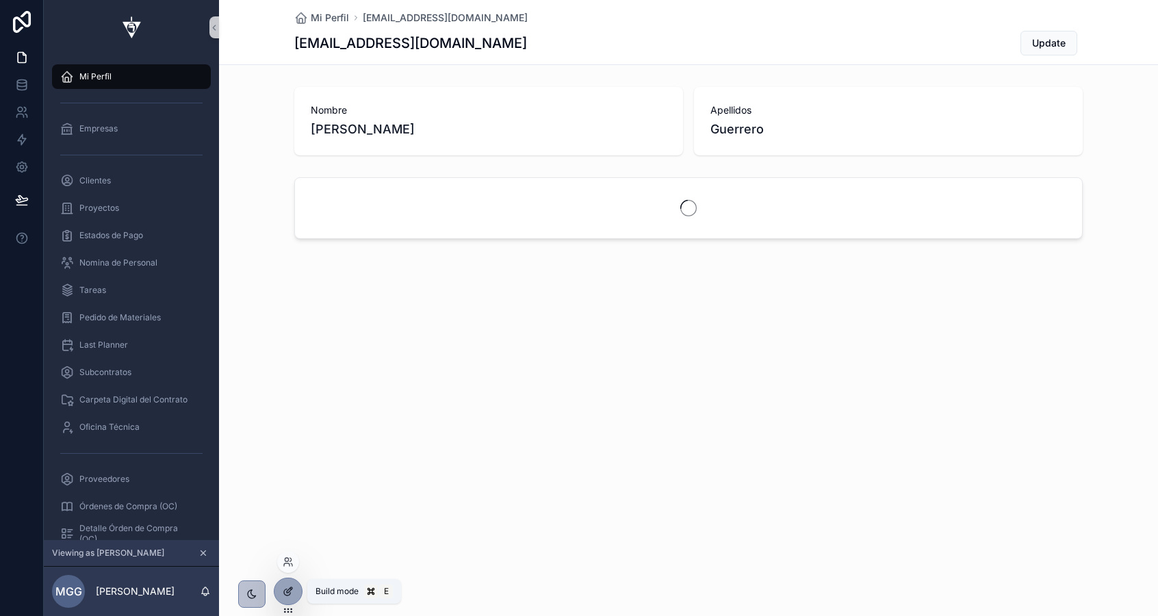
click at [287, 591] on icon at bounding box center [289, 589] width 5 height 5
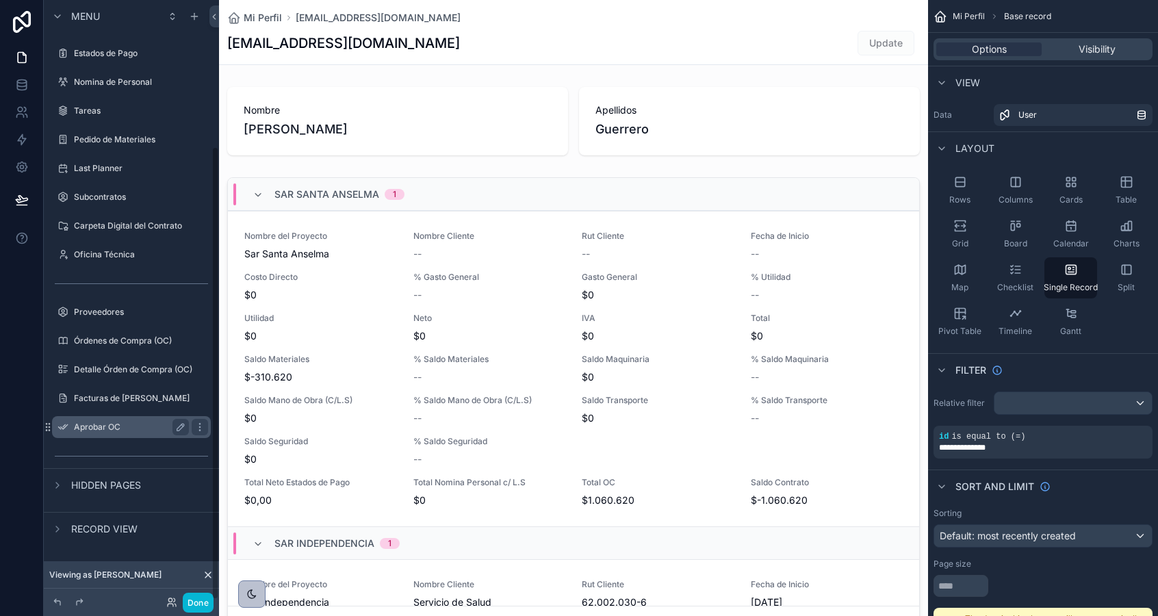
click at [99, 432] on label "Aprobar OC" at bounding box center [128, 427] width 109 height 11
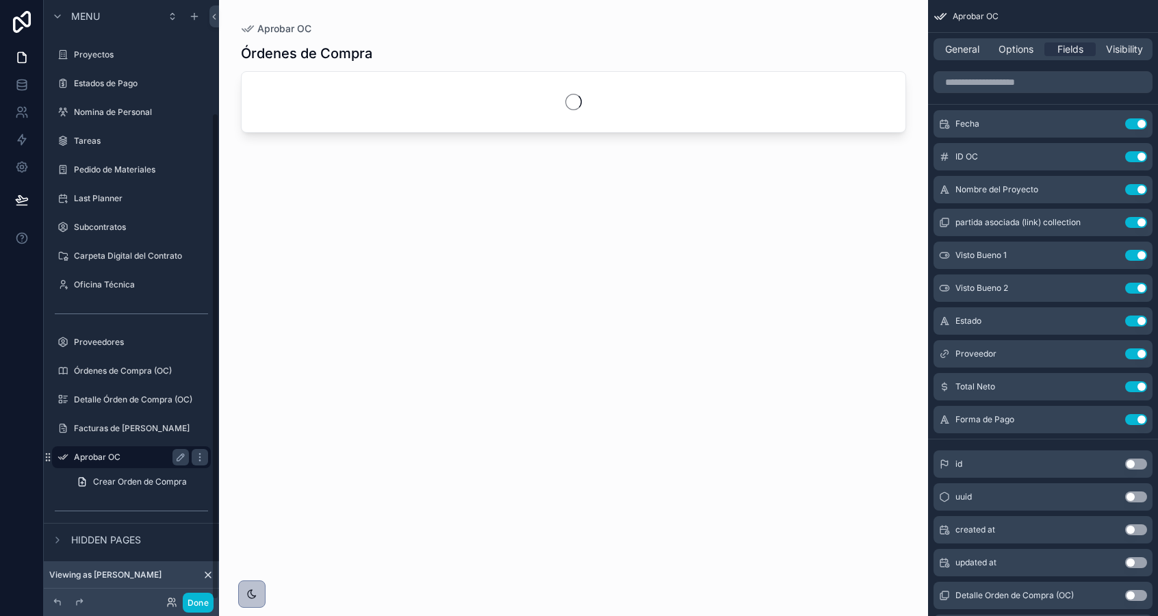
scroll to position [138, 0]
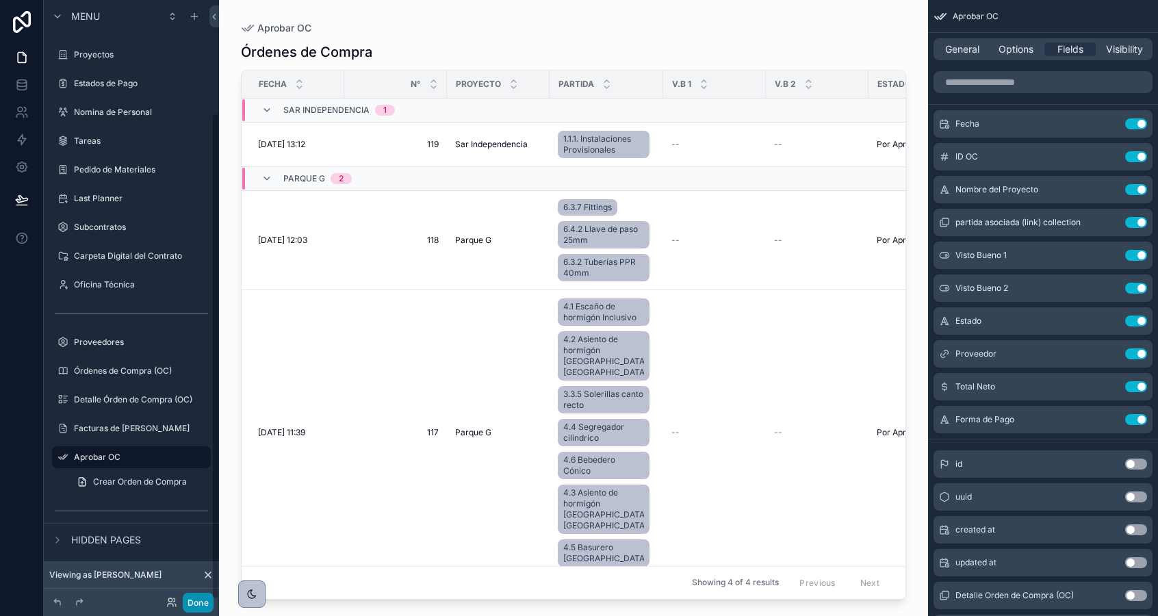
click at [194, 609] on button "Done" at bounding box center [198, 603] width 31 height 20
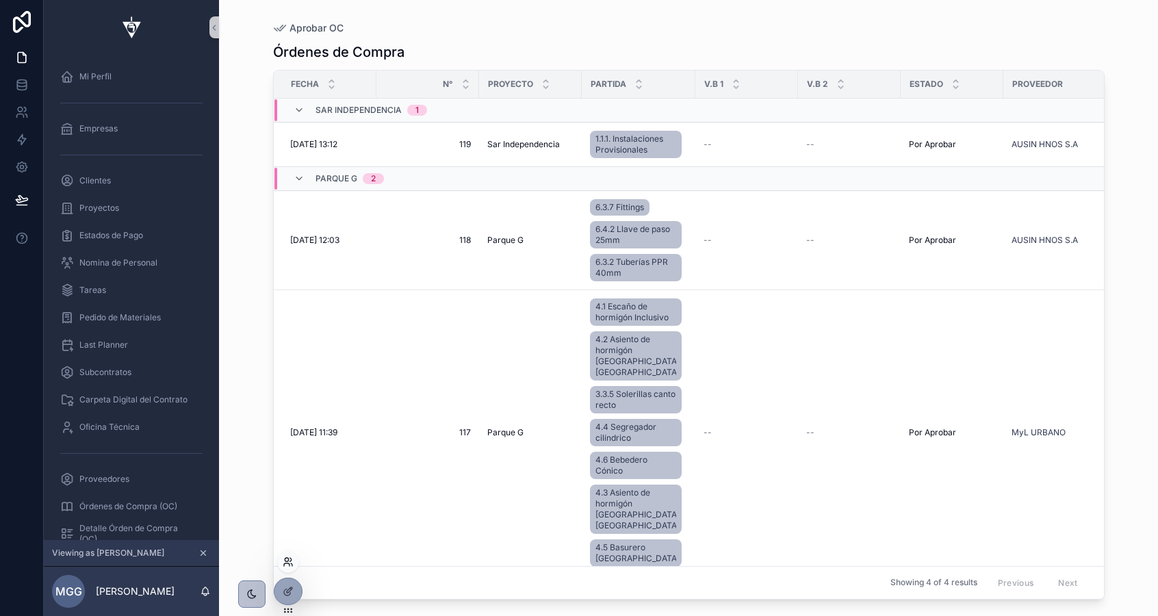
click at [289, 562] on icon at bounding box center [288, 561] width 11 height 11
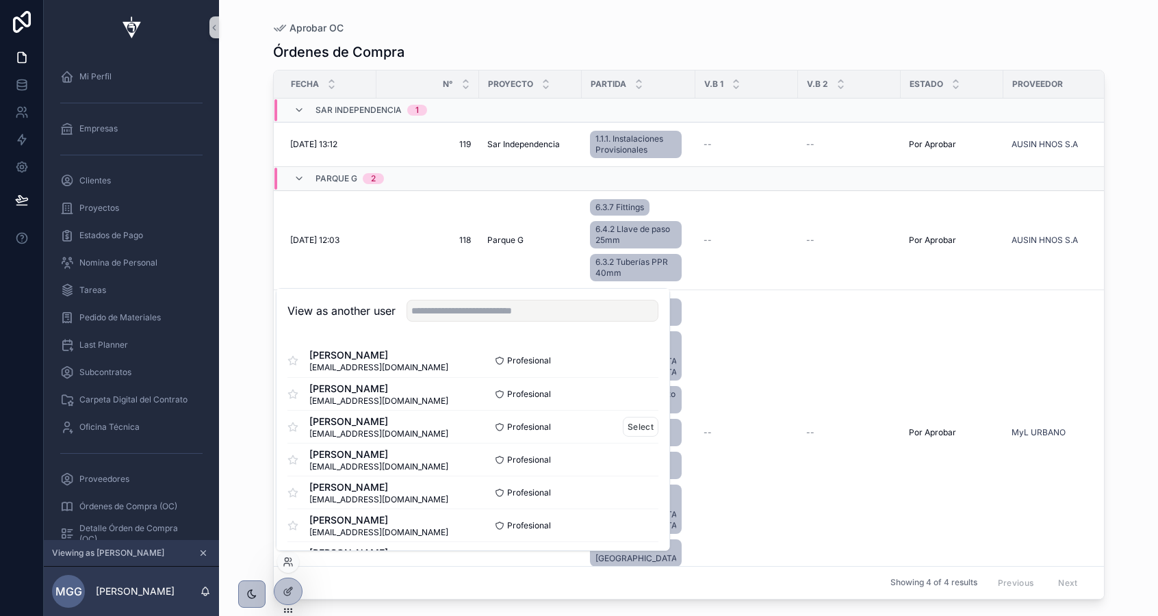
scroll to position [101, 0]
click at [353, 517] on span "[PERSON_NAME] [PERSON_NAME]" at bounding box center [378, 518] width 139 height 14
click at [641, 516] on button "Select" at bounding box center [641, 523] width 36 height 20
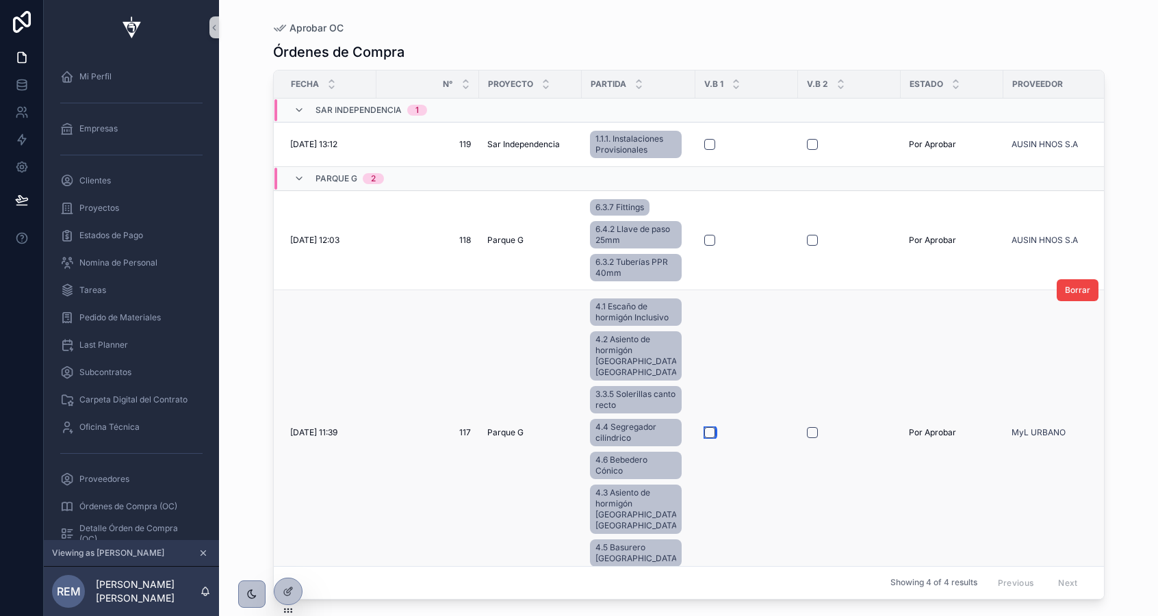
click at [704, 427] on button "scrollable content" at bounding box center [709, 432] width 11 height 11
click at [807, 427] on button "scrollable content" at bounding box center [812, 432] width 11 height 11
click at [318, 240] on span "[DATE] 12:03" at bounding box center [314, 240] width 49 height 11
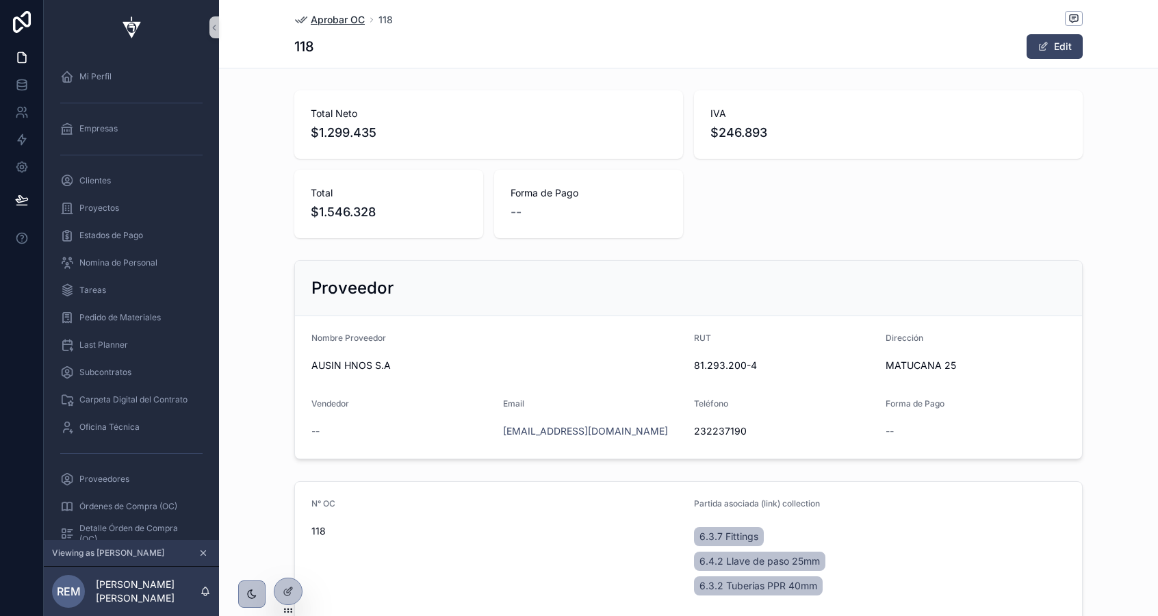
click at [331, 15] on span "Aprobar OC" at bounding box center [338, 20] width 54 height 14
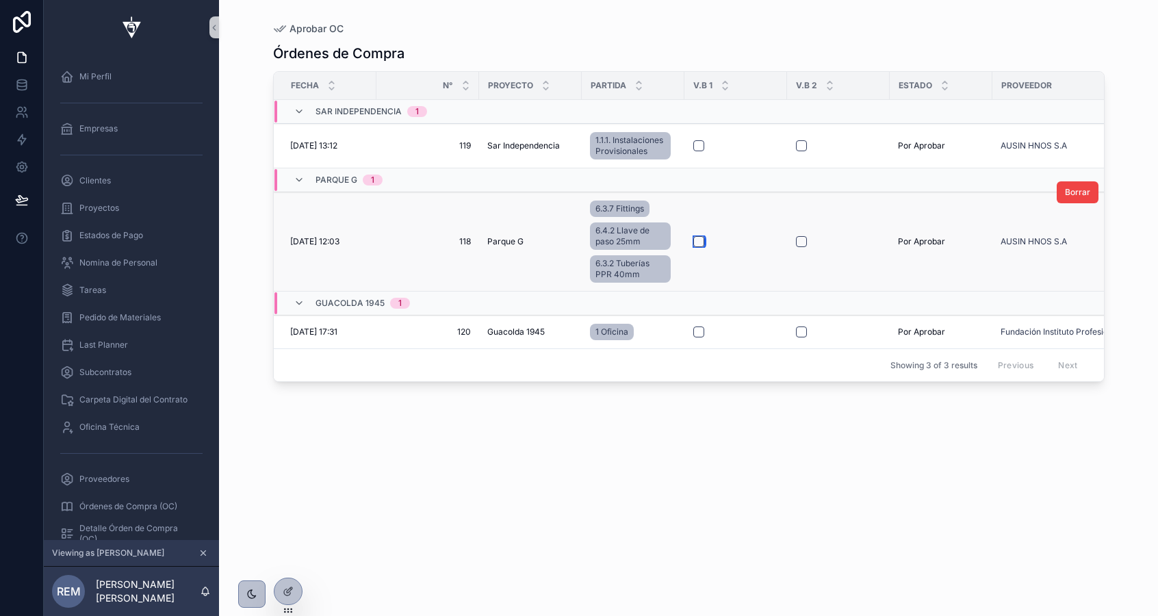
click at [699, 244] on button "scrollable content" at bounding box center [698, 241] width 11 height 11
click at [801, 242] on button "scrollable content" at bounding box center [801, 241] width 11 height 11
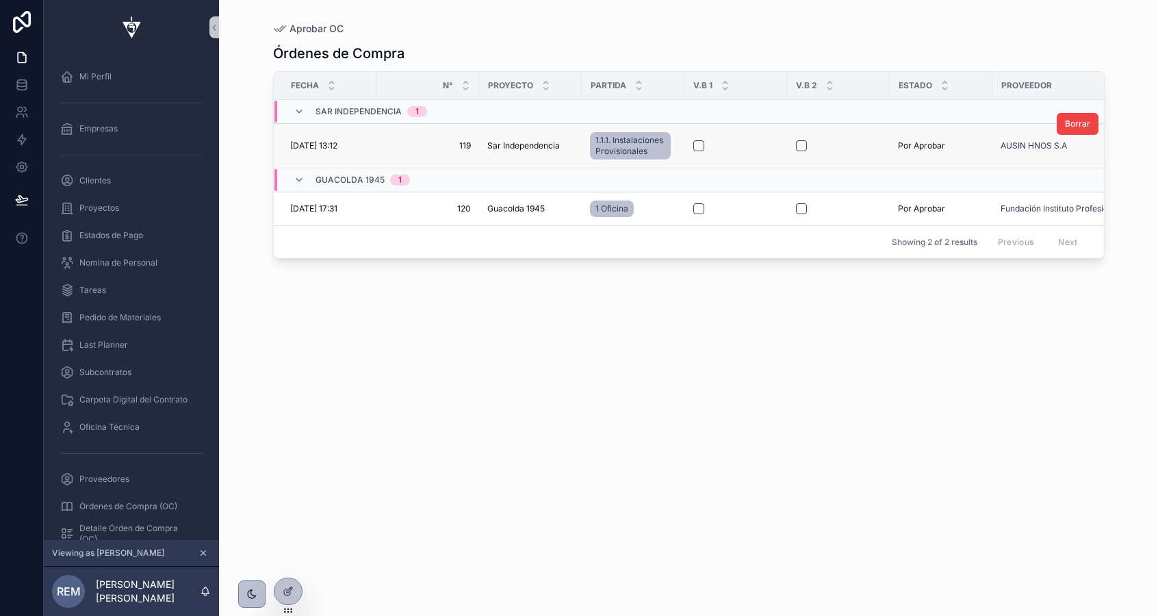
click at [325, 142] on span "[DATE] 13:12" at bounding box center [313, 145] width 47 height 11
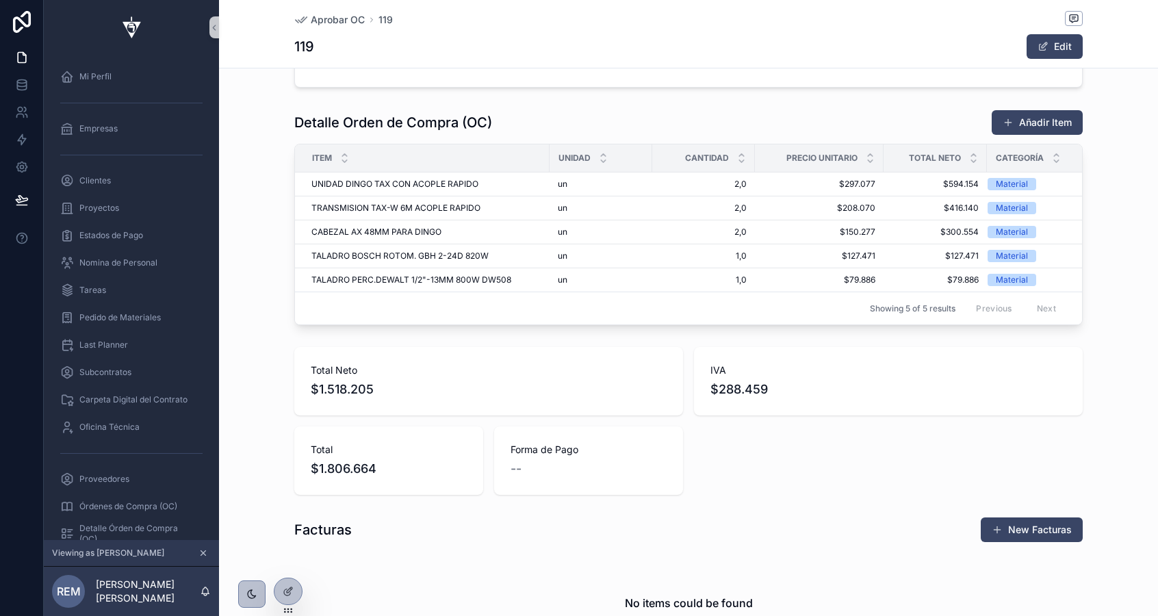
scroll to position [543, 0]
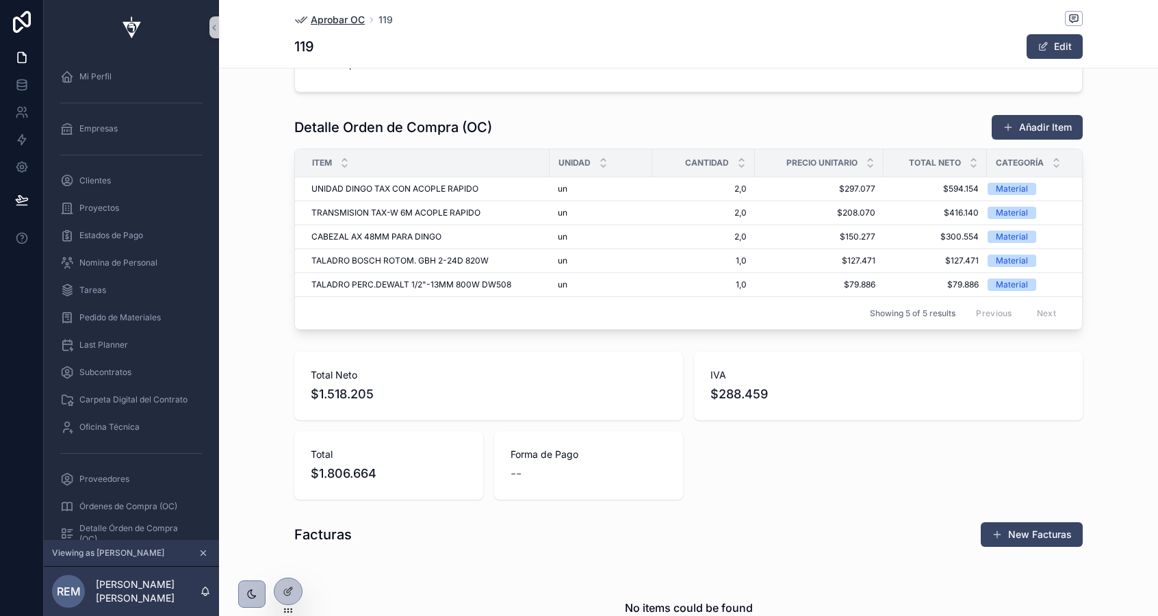
click at [304, 16] on icon "scrollable content" at bounding box center [301, 20] width 14 height 14
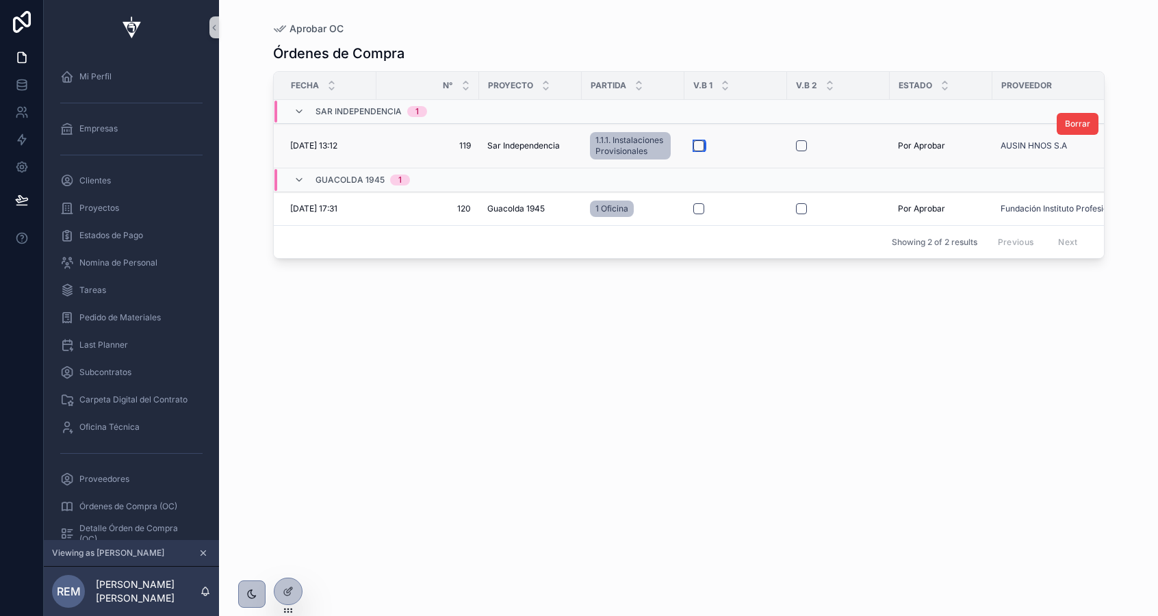
click at [694, 145] on button "scrollable content" at bounding box center [698, 145] width 11 height 11
click at [800, 144] on button "scrollable content" at bounding box center [801, 145] width 11 height 11
click at [701, 207] on button "scrollable content" at bounding box center [698, 208] width 11 height 11
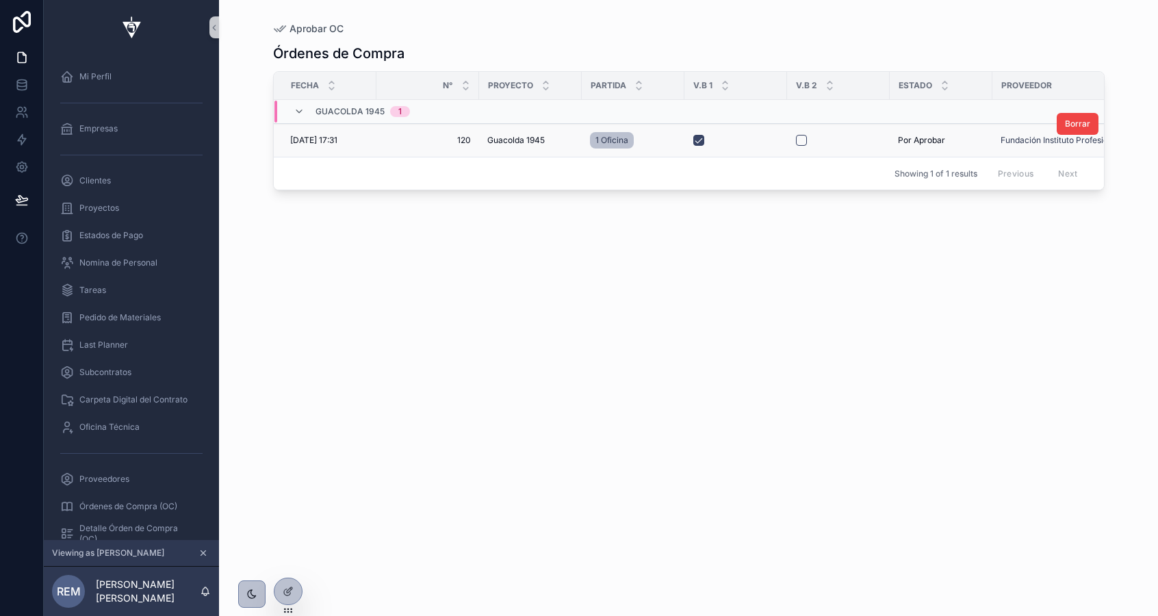
click at [799, 146] on form "scrollable content" at bounding box center [838, 140] width 86 height 12
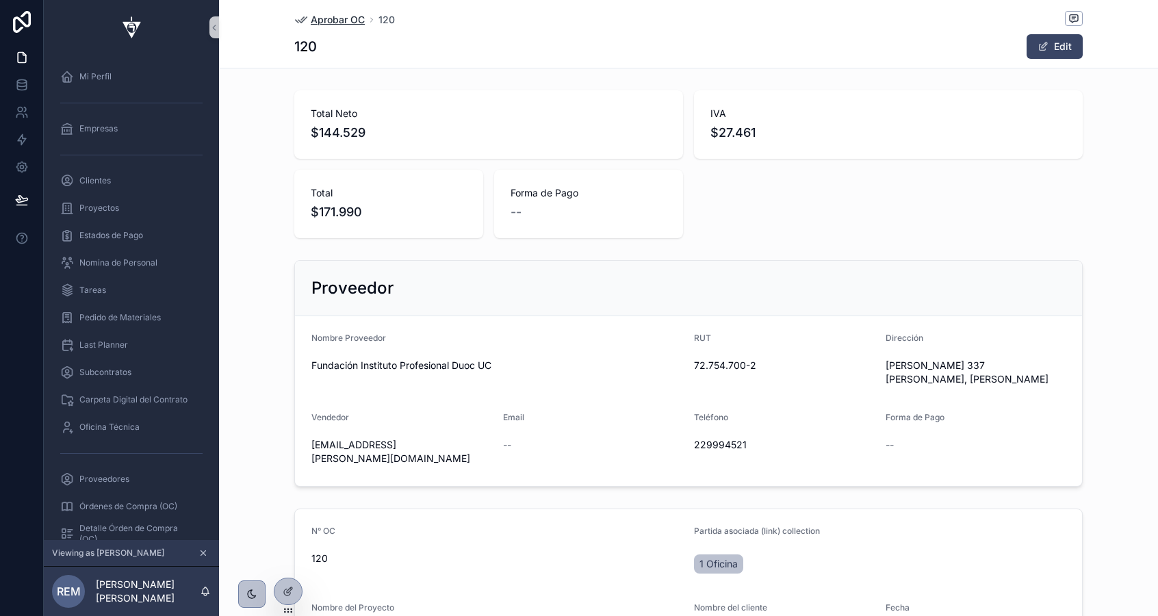
click at [354, 16] on span "Aprobar OC" at bounding box center [338, 20] width 54 height 14
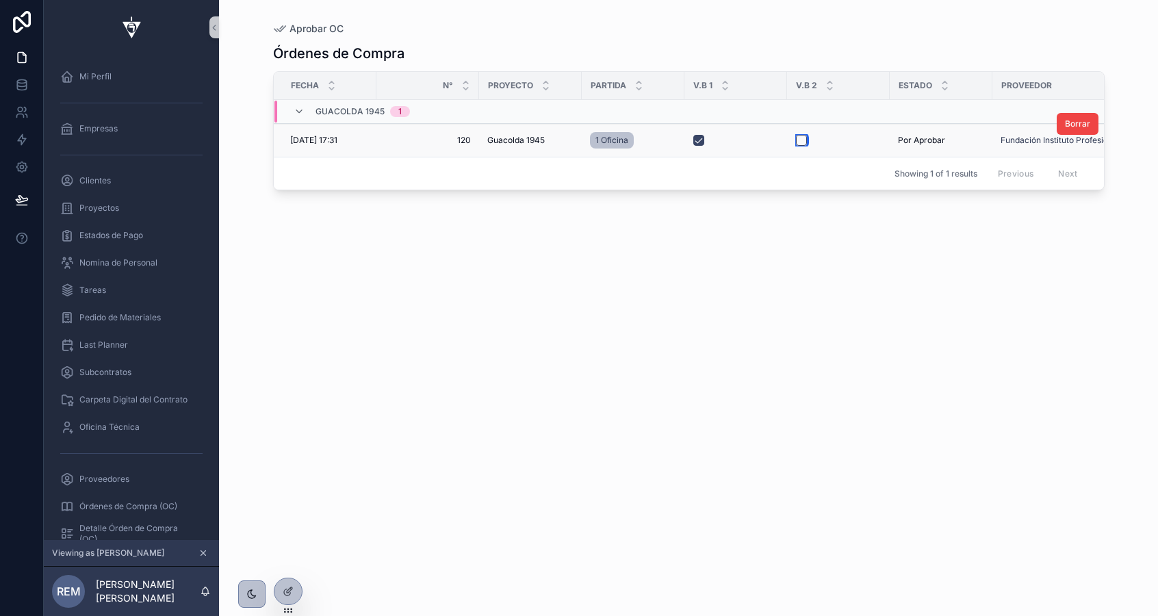
click at [804, 139] on button "scrollable content" at bounding box center [801, 140] width 11 height 11
click at [125, 503] on span "Órdenes de Compra (OC)" at bounding box center [128, 506] width 98 height 11
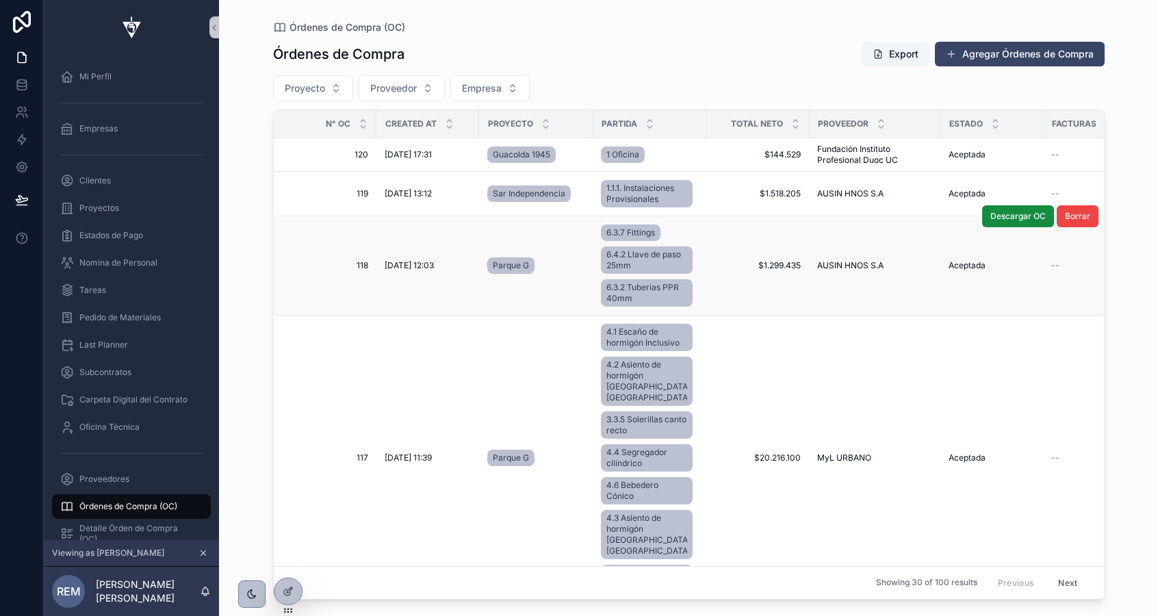
click at [409, 262] on span "[DATE] 12:03" at bounding box center [409, 265] width 49 height 11
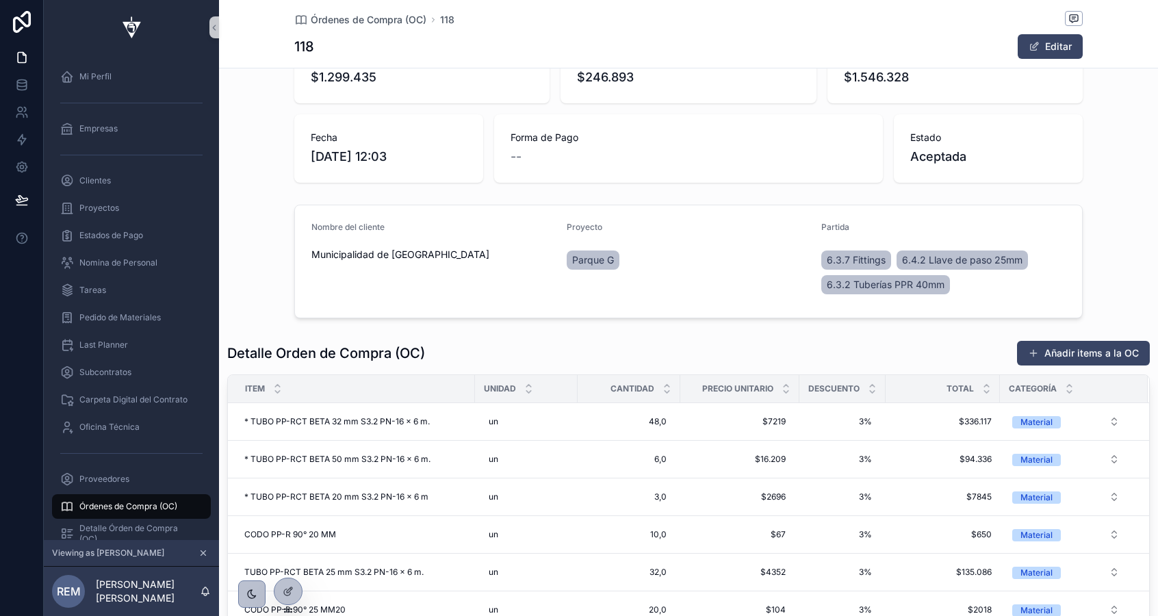
scroll to position [148, 0]
